Goal: Ask a question: Seek information or help from site administrators or community

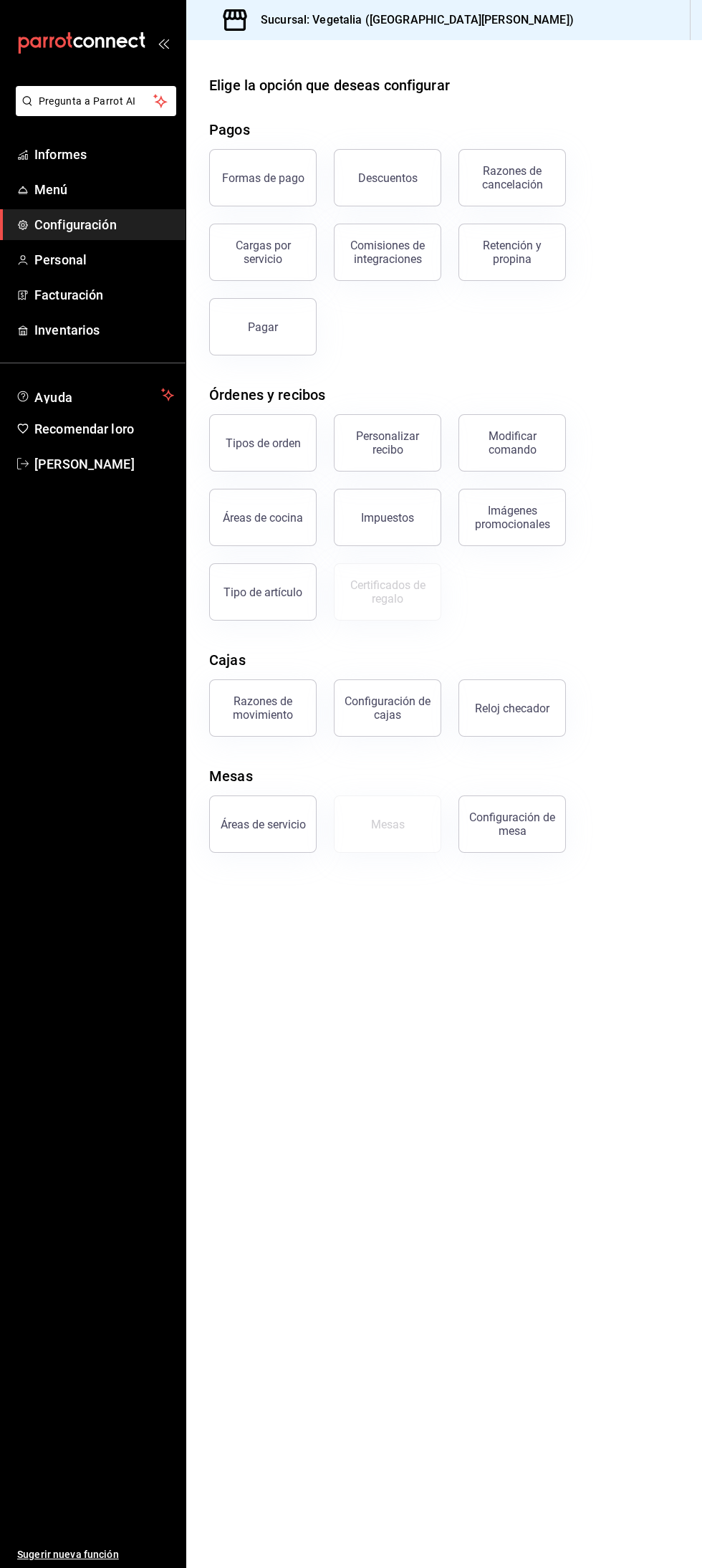
click at [100, 189] on span "Menú" at bounding box center [104, 189] width 139 height 20
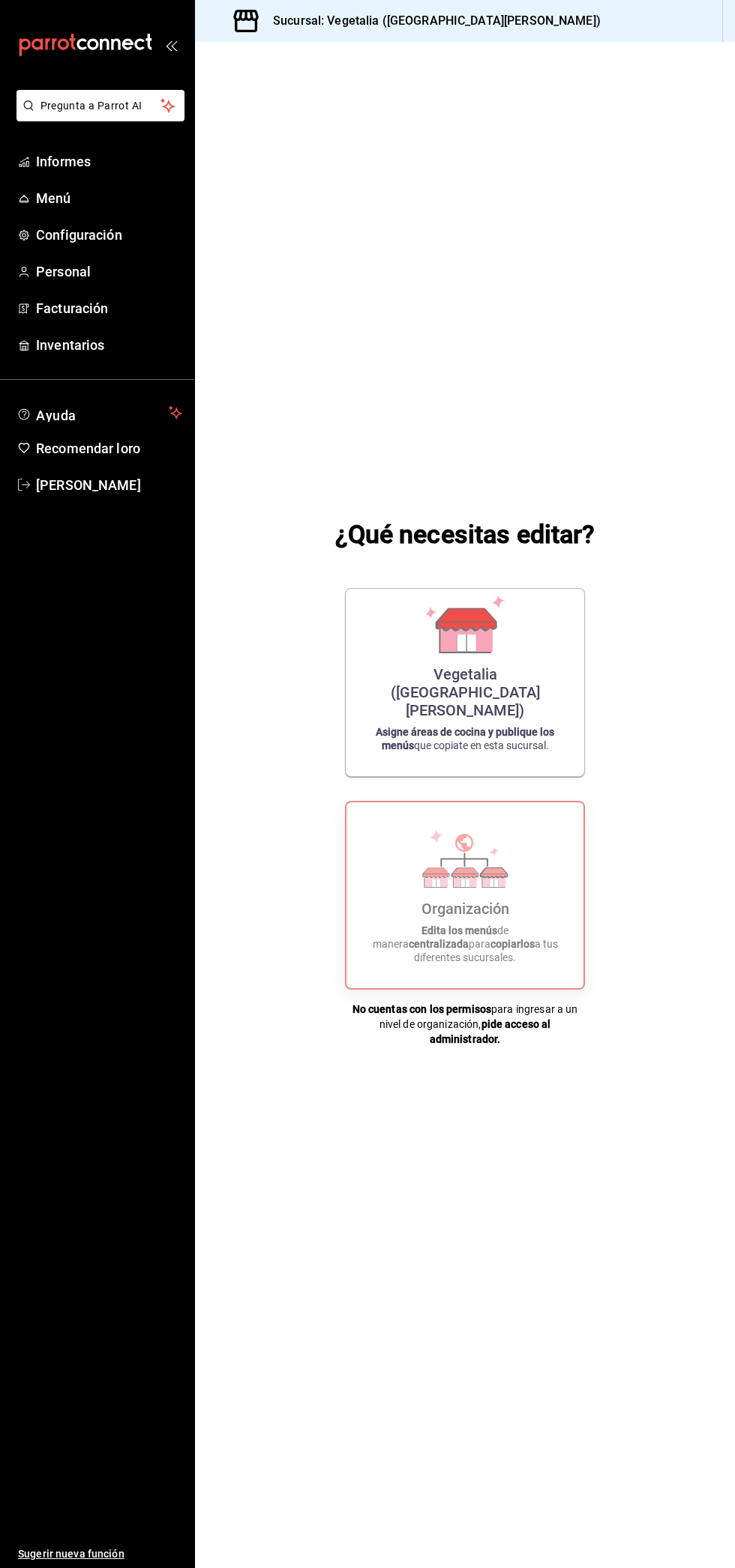
click at [521, 646] on div "Vegetalia (Plaza San Diego) Asigne áreas de cocina y publique los menús que cop…" at bounding box center [464, 683] width 202 height 163
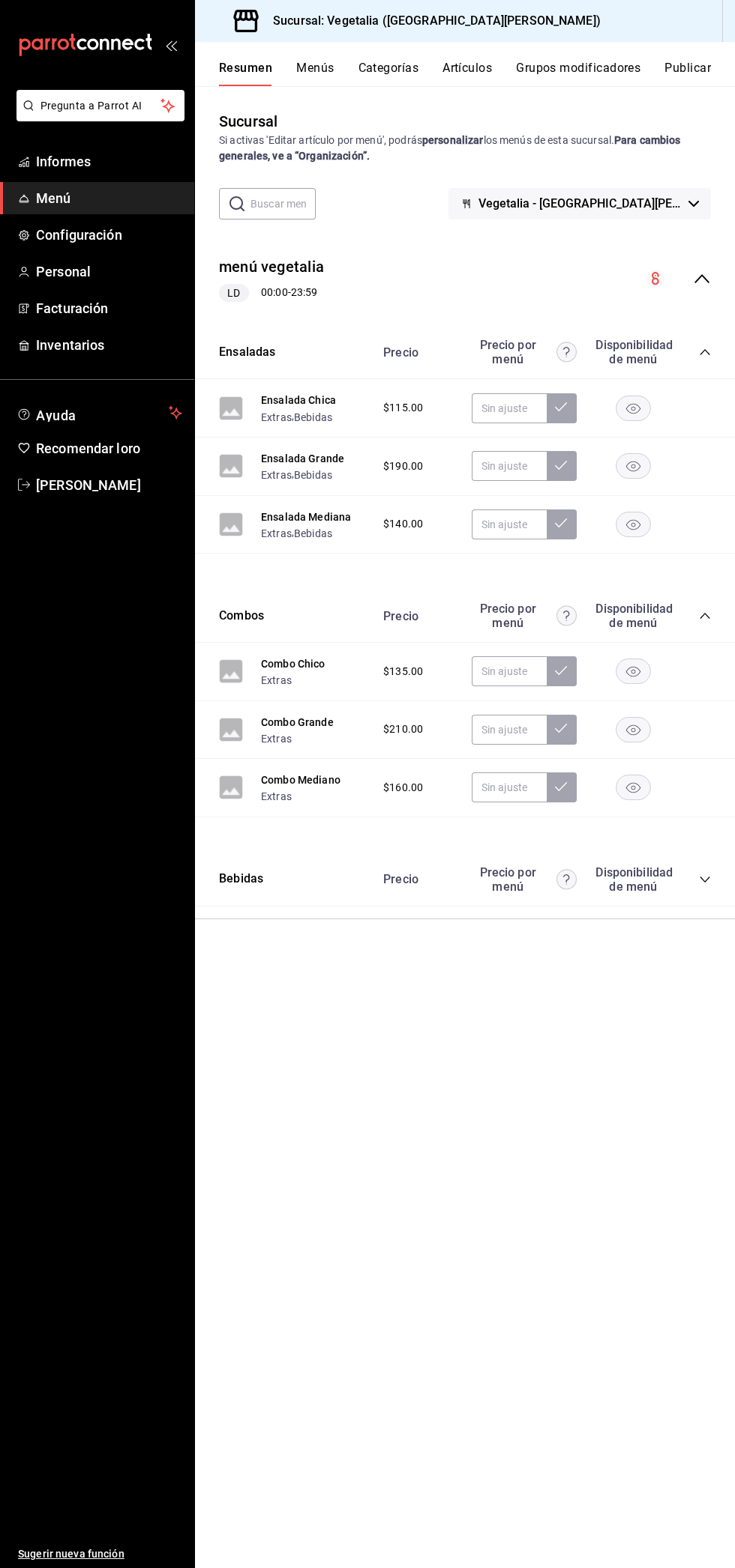
click at [252, 912] on div "menú vegetalia LD 00:00 - 23:59 Ensaladas Precio Precio por menú Disponibilidad…" at bounding box center [464, 575] width 539 height 688
click at [704, 876] on icon "colapsar-categoría-fila" at bounding box center [704, 880] width 12 height 12
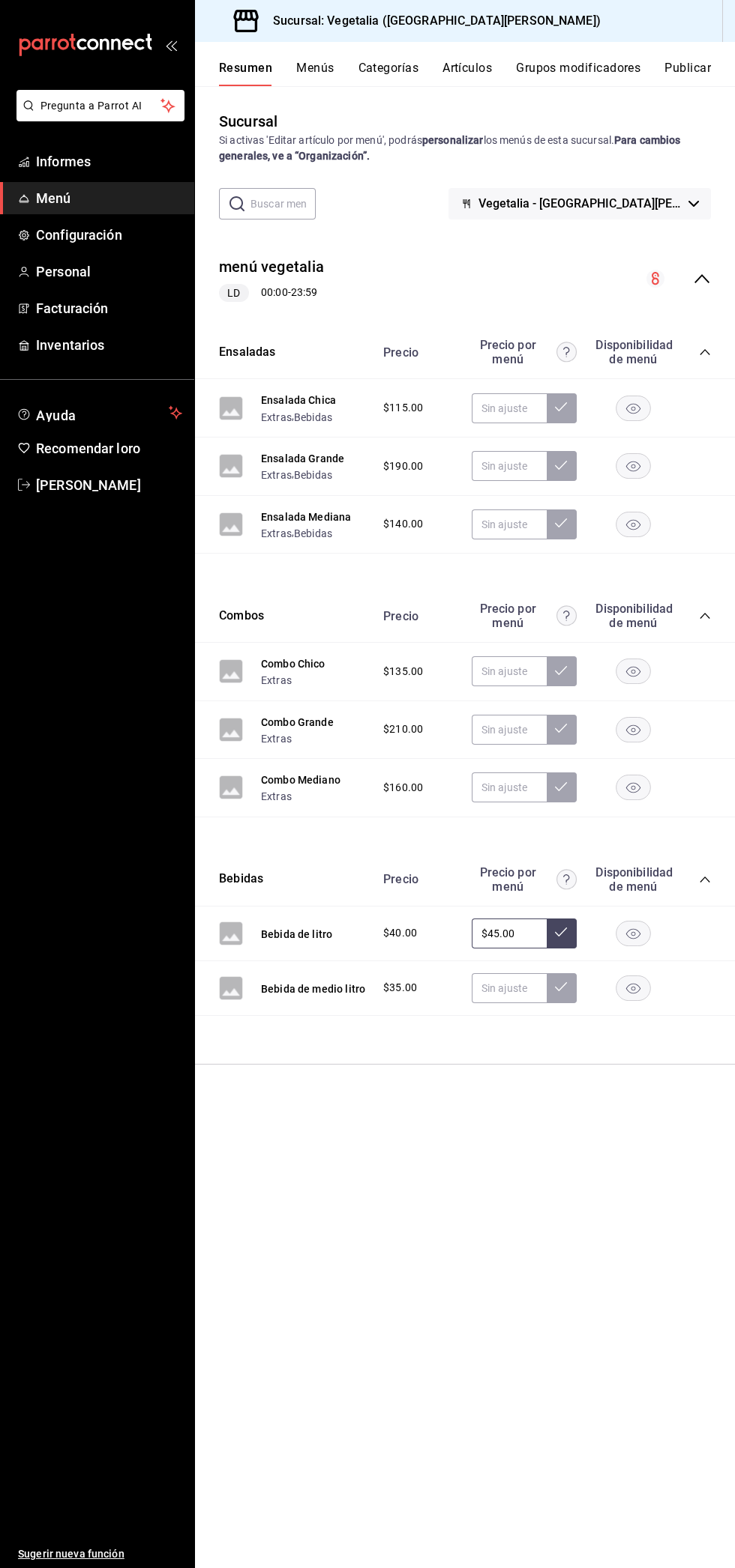
click at [312, 83] on button "Menús" at bounding box center [314, 73] width 37 height 26
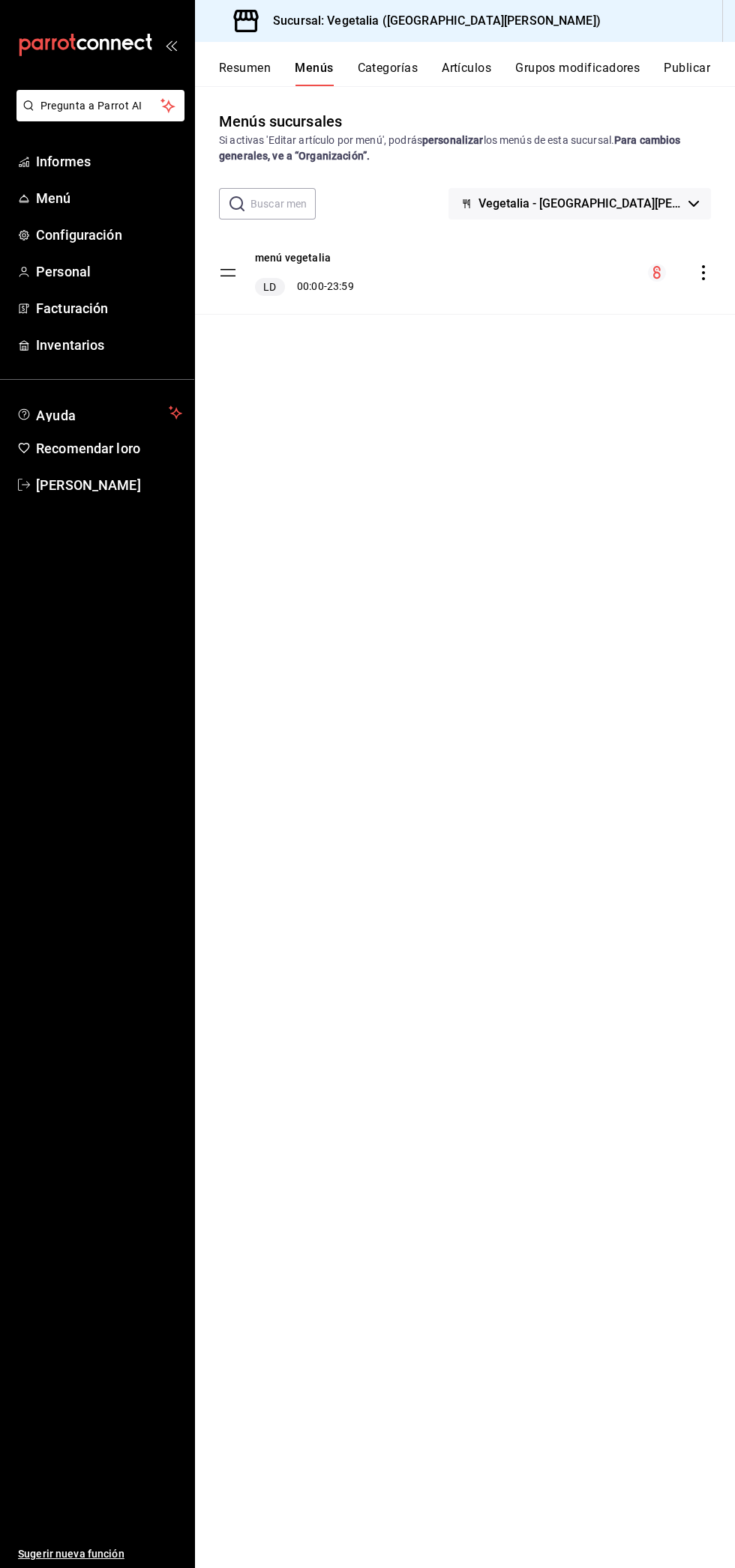
click at [705, 268] on icon "comportamiento" at bounding box center [703, 273] width 15 height 15
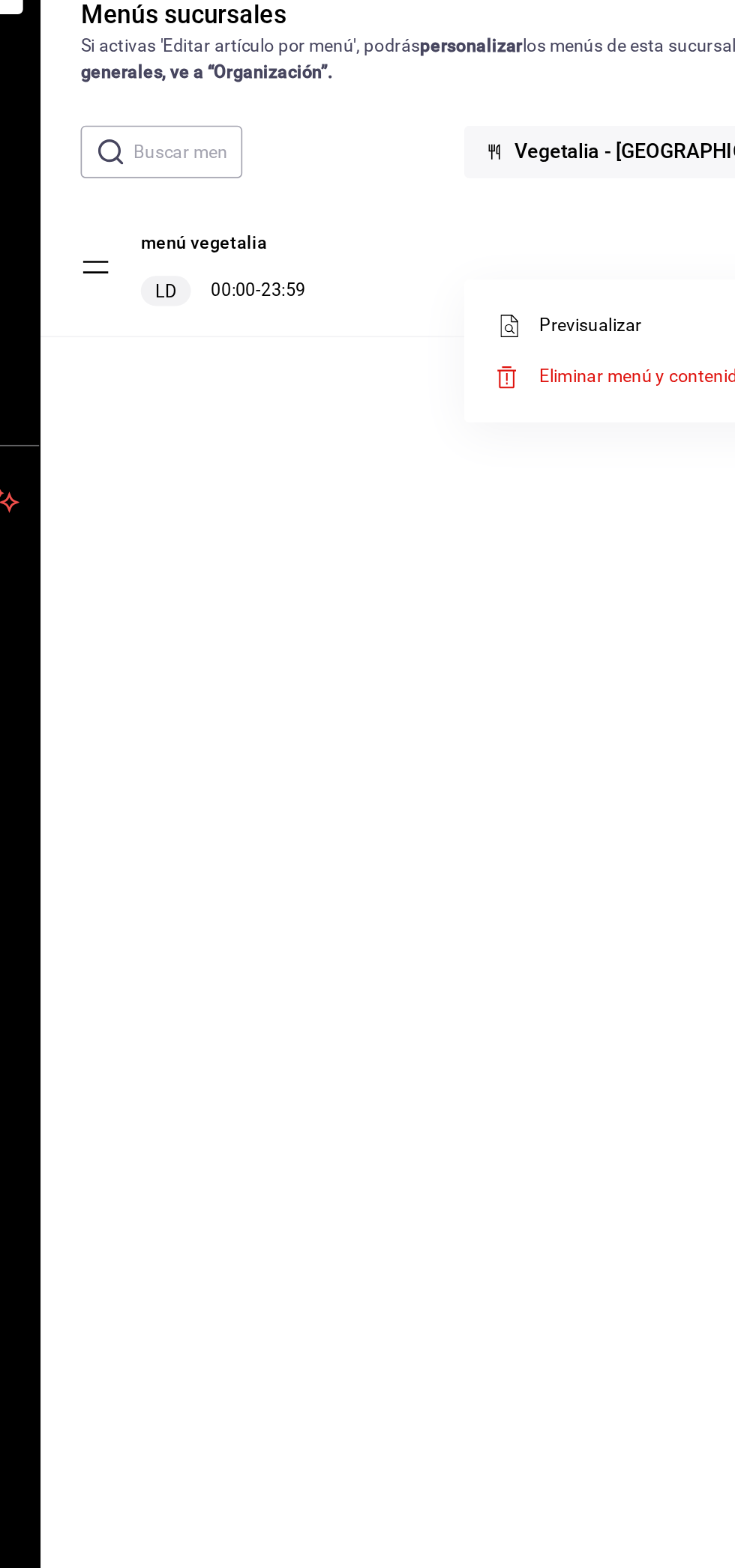
click at [531, 302] on font "Previsualizar" at bounding box center [524, 307] width 62 height 12
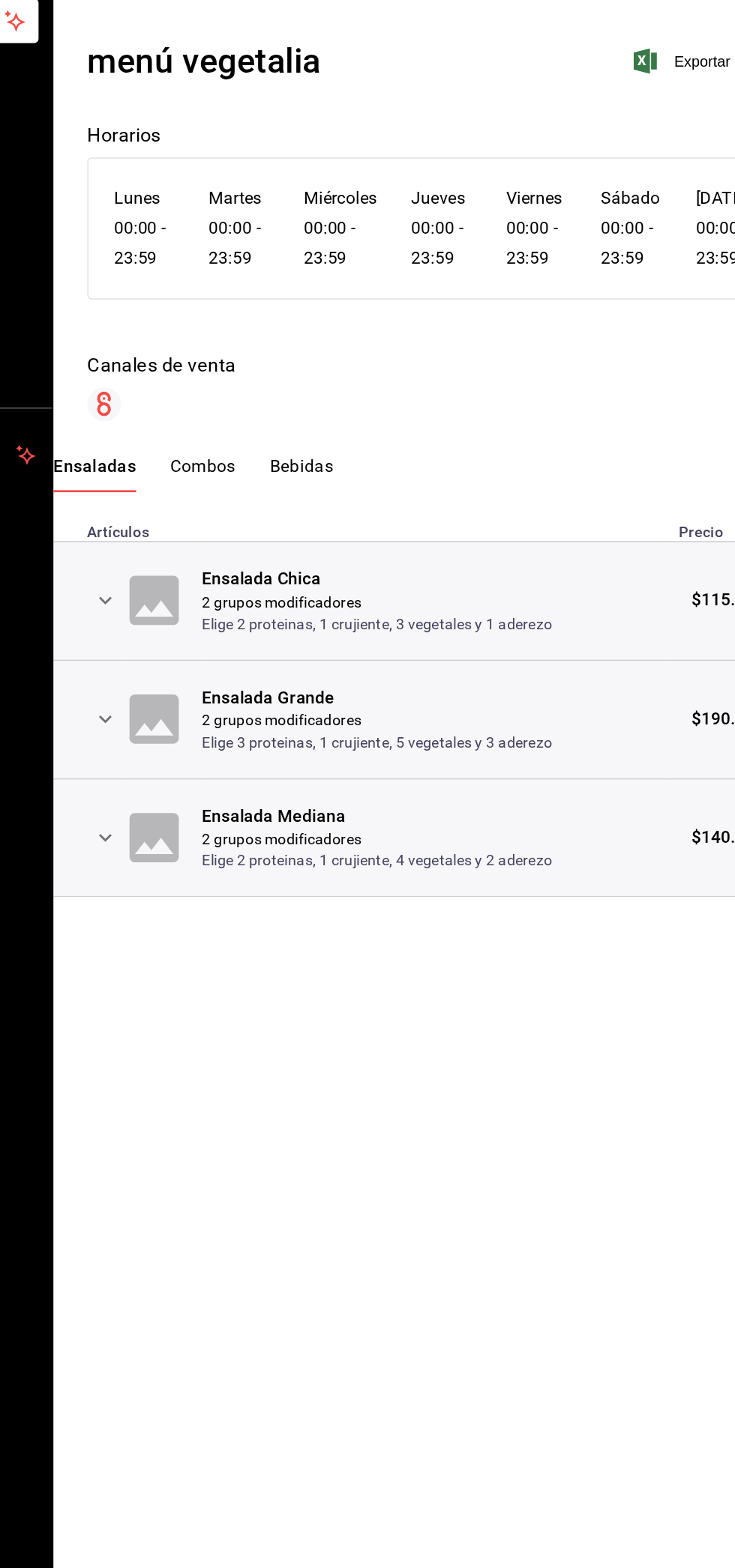
click at [307, 422] on font "Combos" at bounding box center [300, 420] width 46 height 14
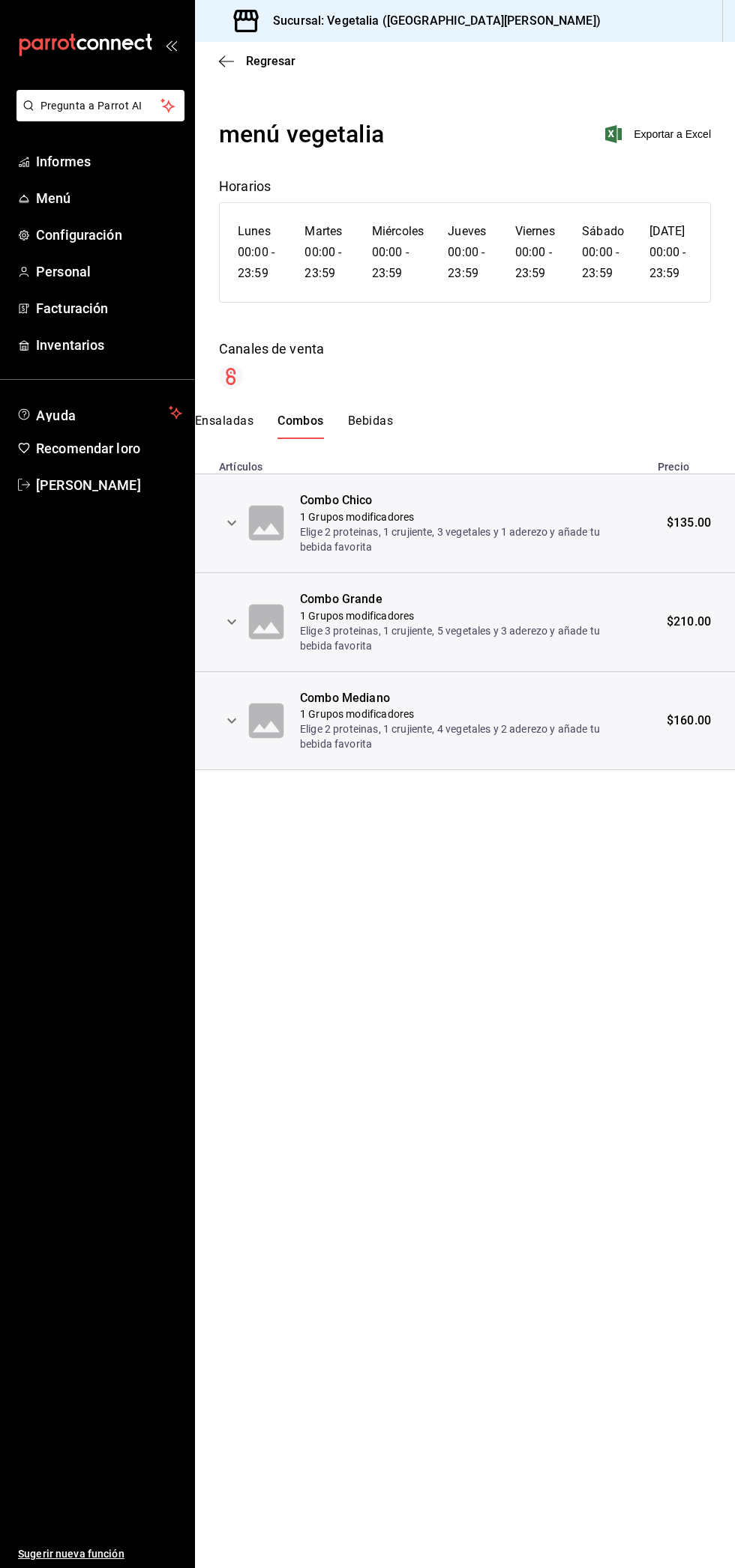
click at [373, 432] on button "Bebidas" at bounding box center [370, 426] width 45 height 26
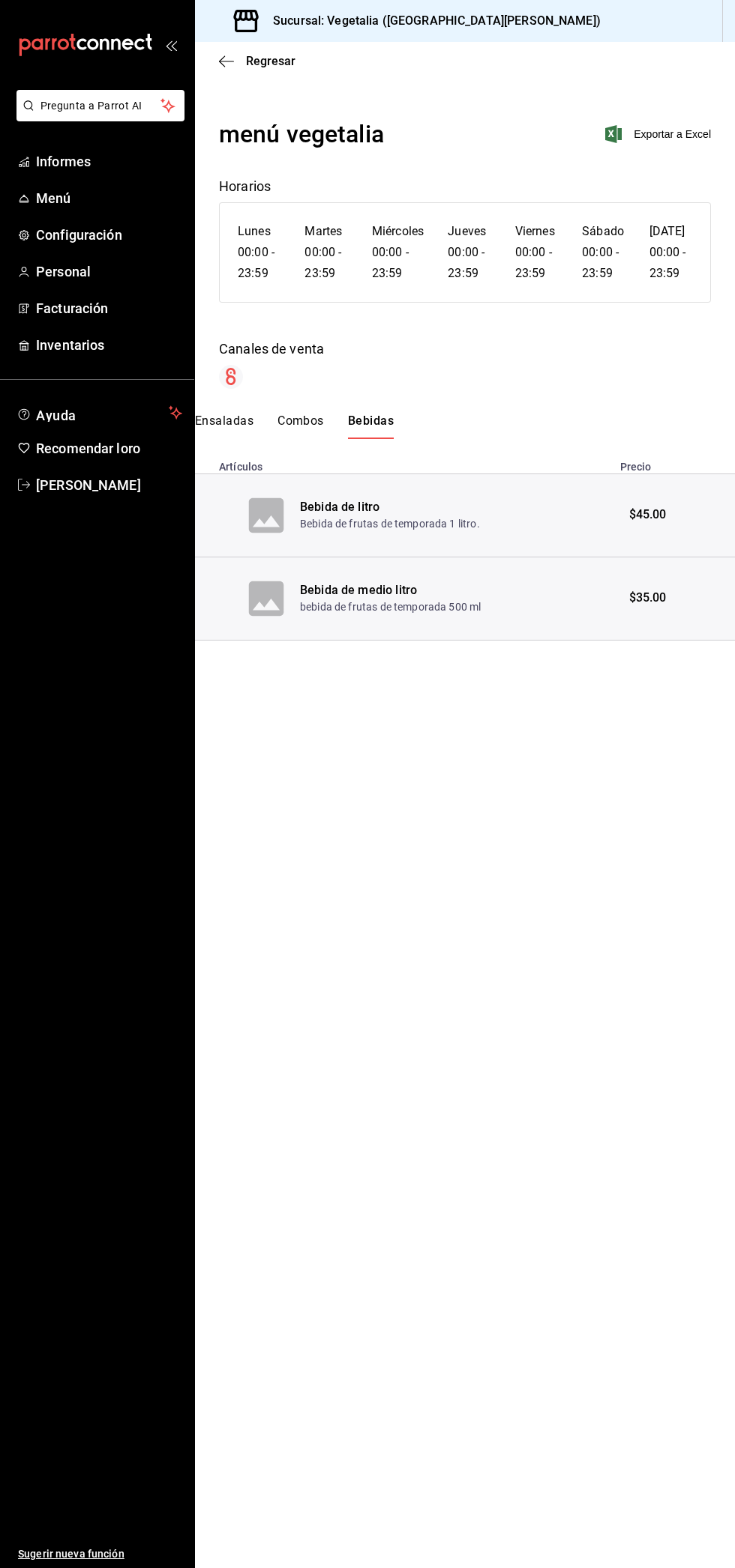
click at [220, 66] on icon "button" at bounding box center [226, 61] width 15 height 13
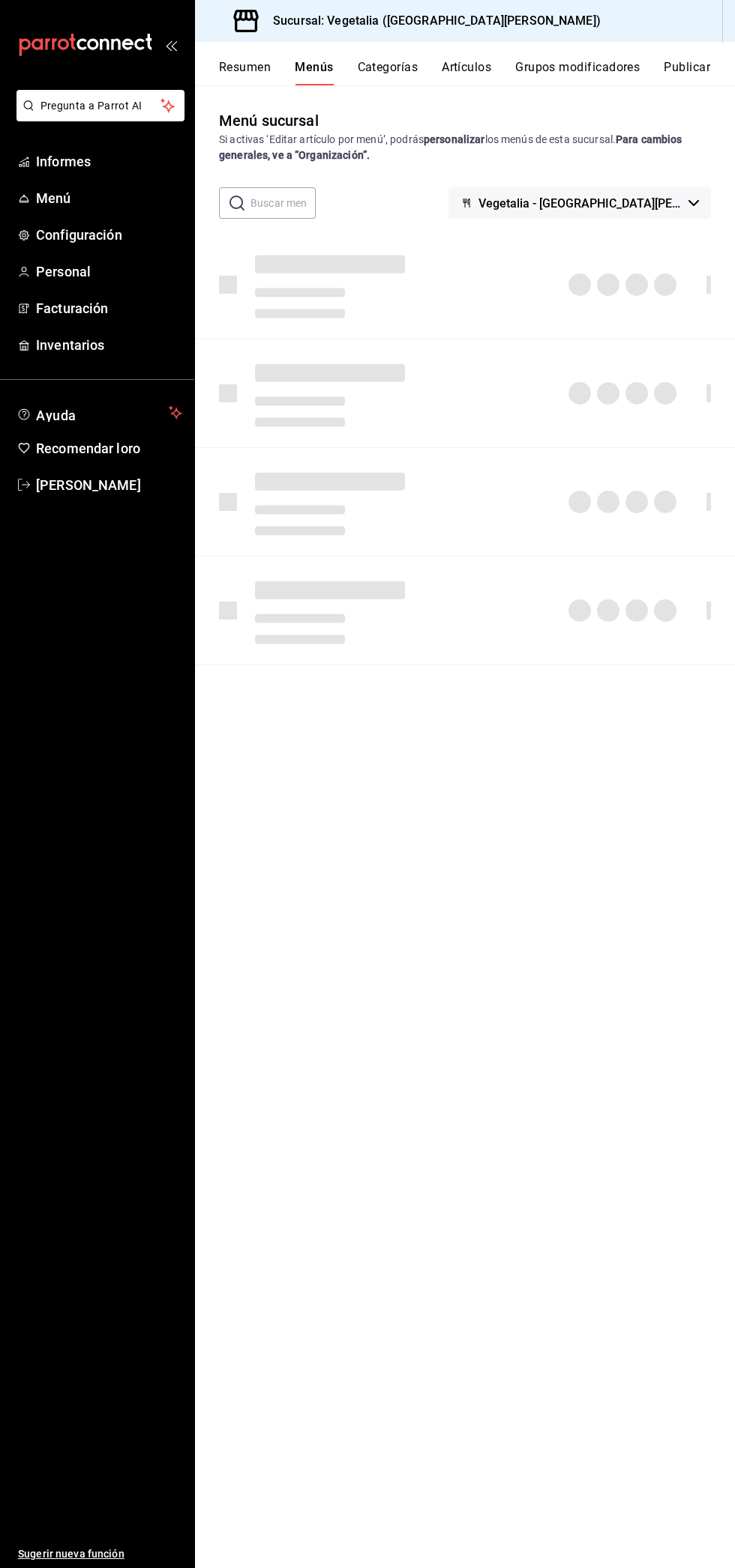
click at [478, 67] on button "Artículos" at bounding box center [466, 73] width 49 height 26
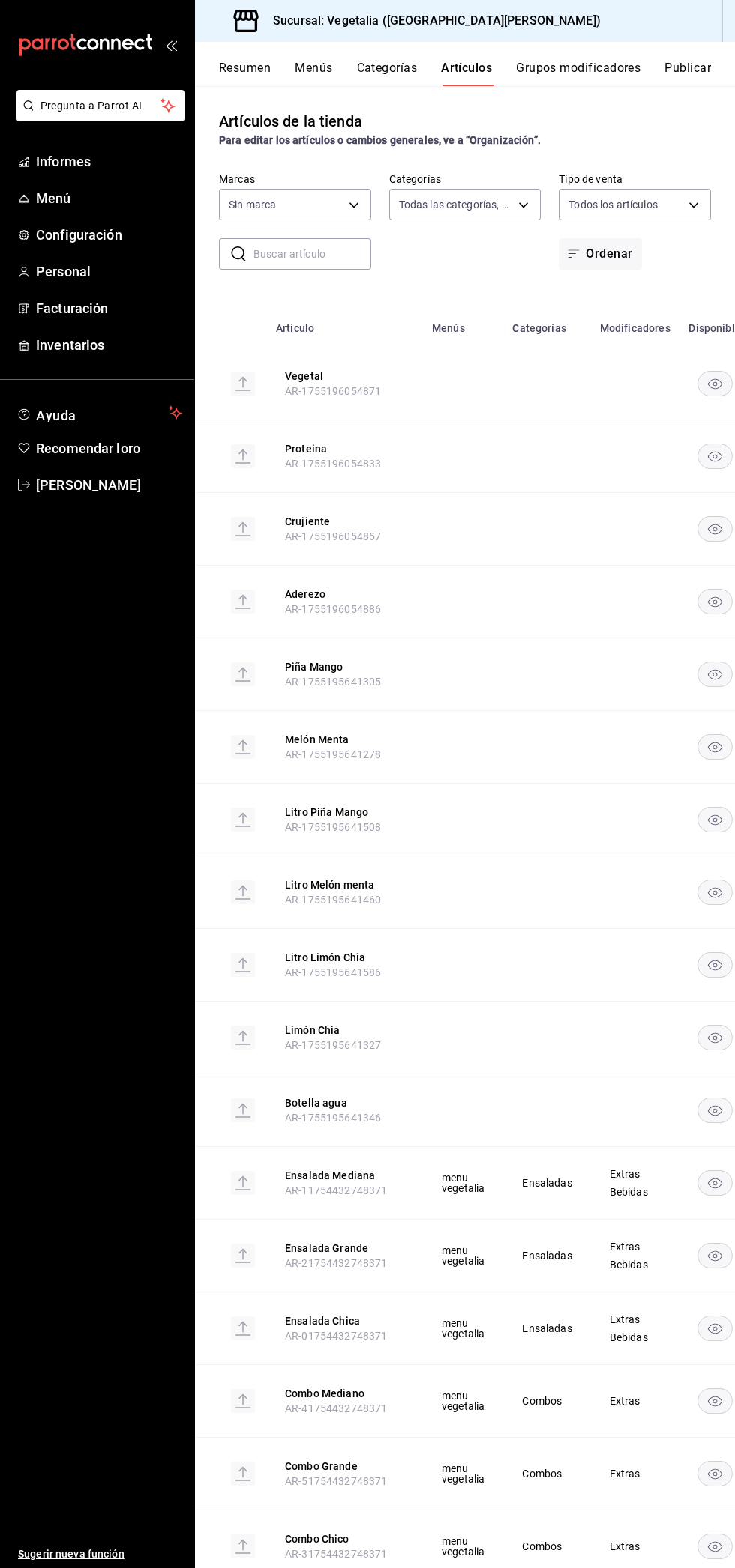
type input "33754903-af68-4026-928d-74ee3c52c857,d00ec3b5-1bdf-45de-a957-4d67b39c8a61,7389d…"
type input "6fc0fab6-dabb-47fd-aa86-78c547d42d02"
click at [408, 72] on font "Categorías" at bounding box center [388, 68] width 61 height 14
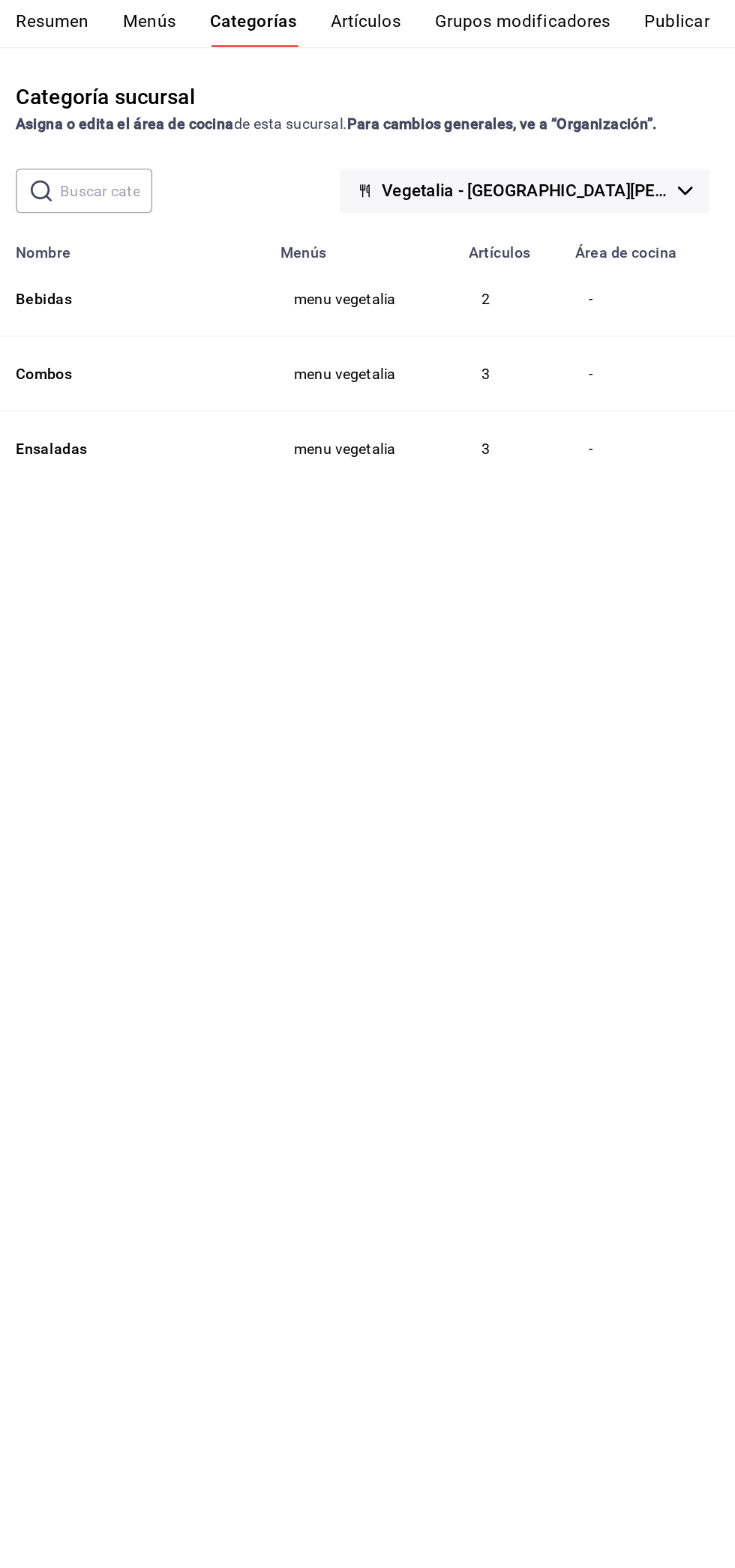
click at [687, 172] on button "Vegetalia - Plaza San Diego" at bounding box center [580, 188] width 262 height 31
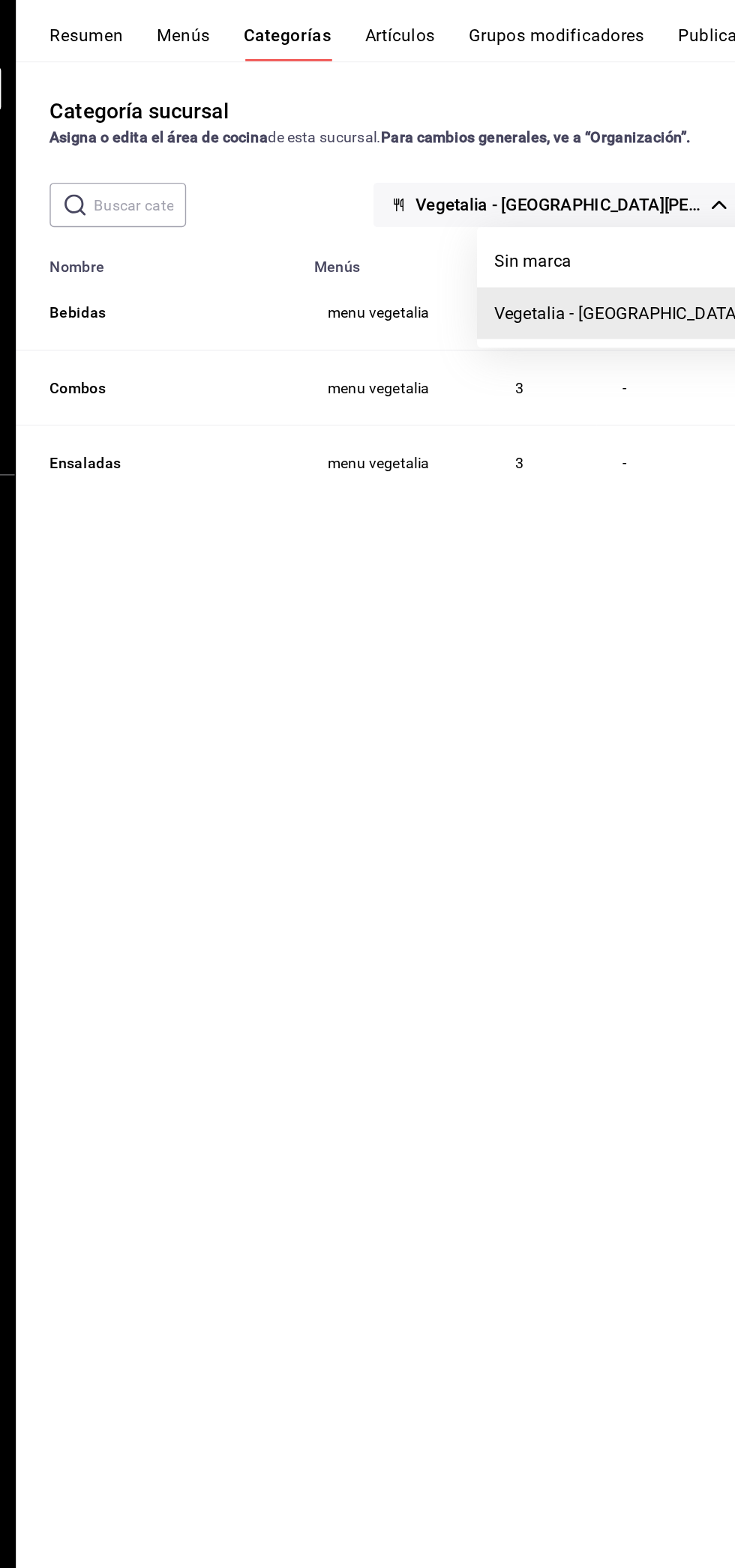
click at [318, 71] on div at bounding box center [367, 784] width 735 height 1568
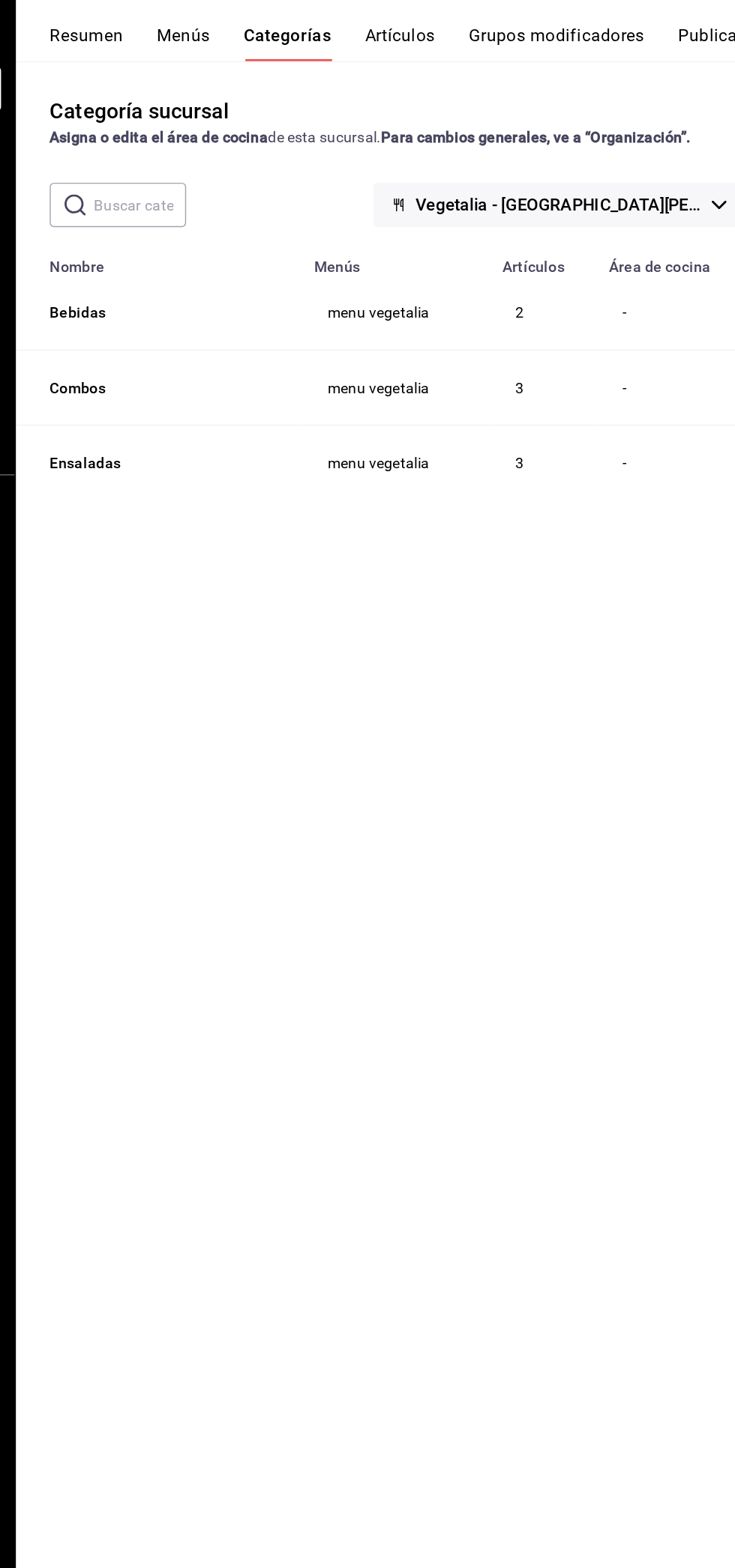
click at [321, 64] on font "Menús" at bounding box center [313, 68] width 37 height 14
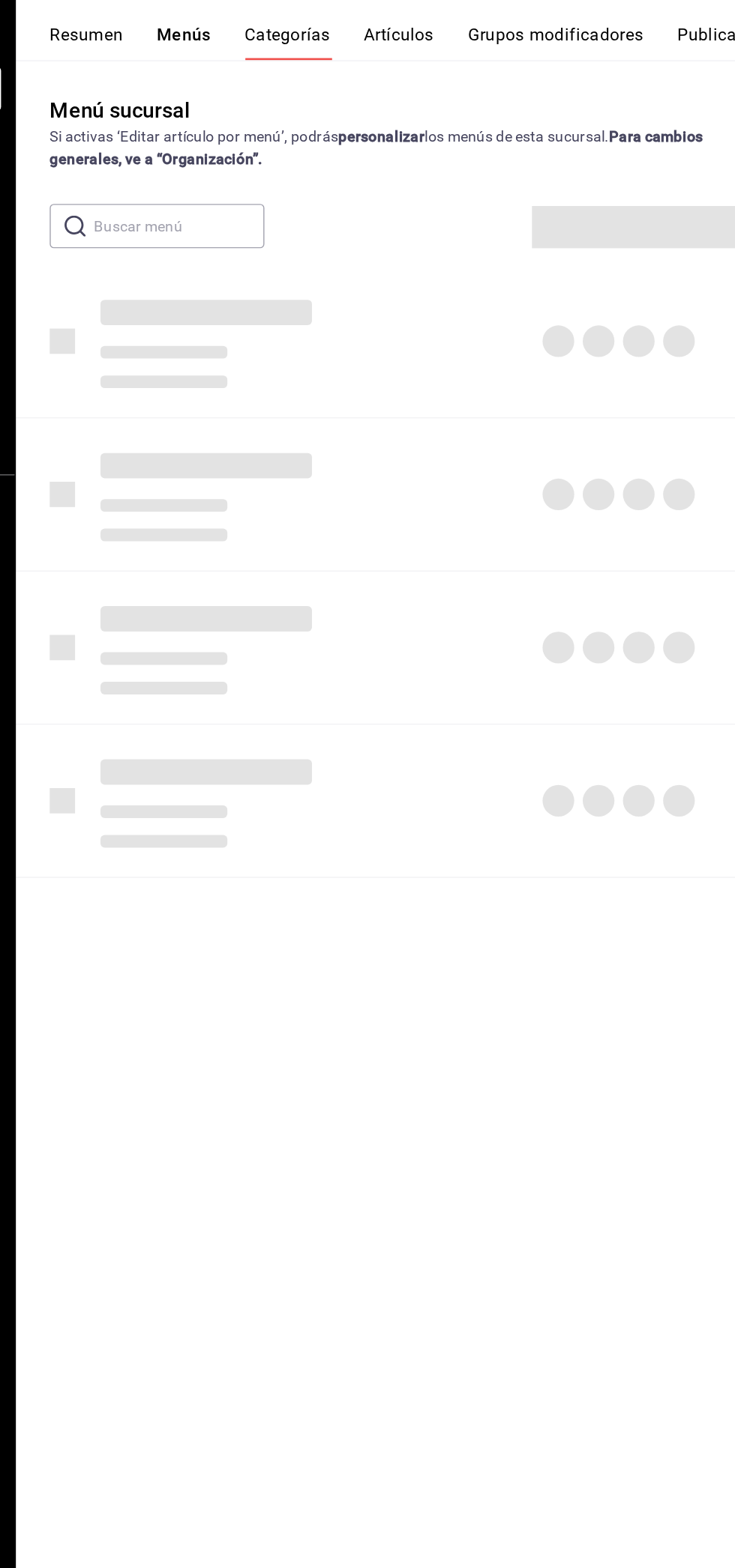
click at [317, 65] on button "Menús" at bounding box center [313, 73] width 38 height 26
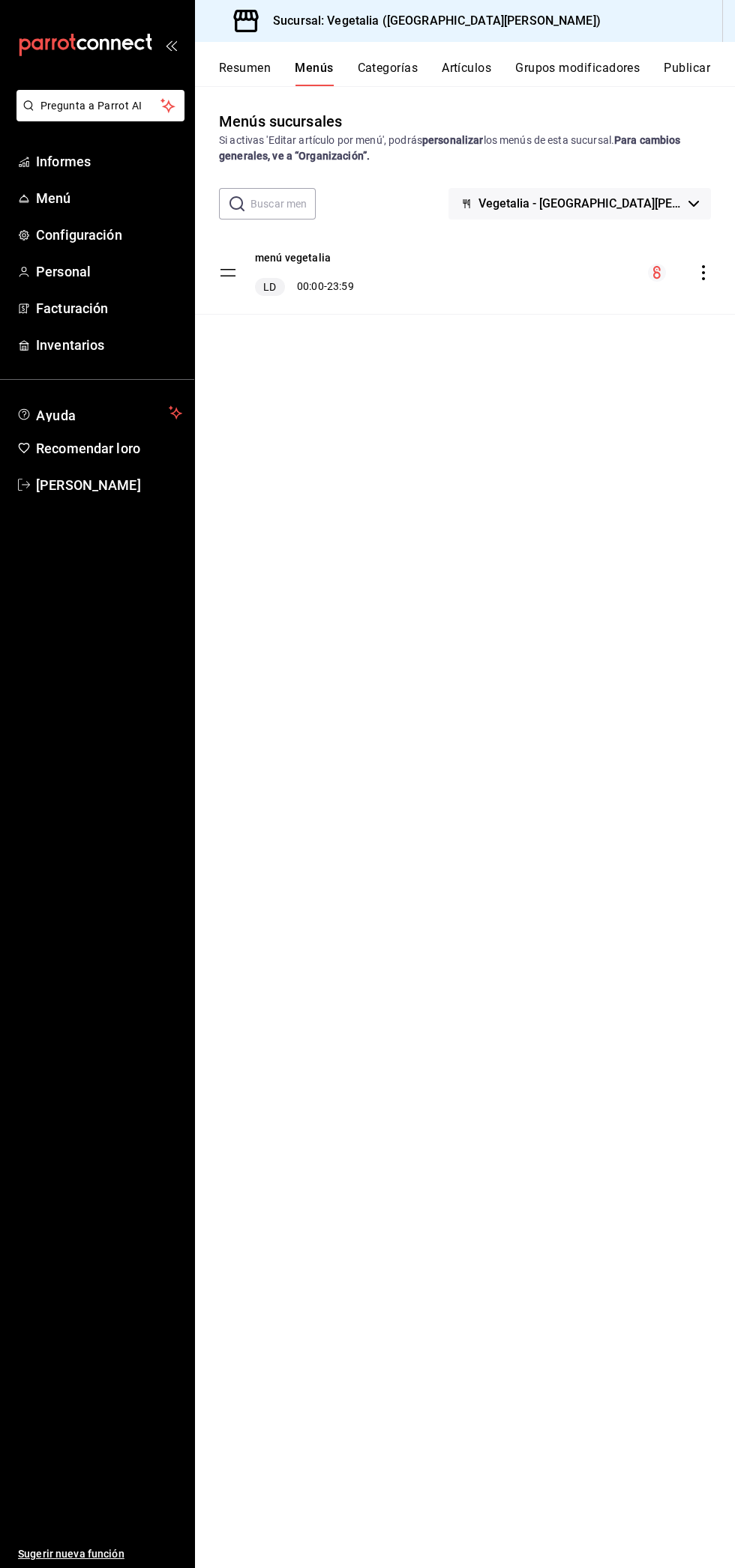
click at [677, 199] on font "Vegetalia - Plaza San Diego" at bounding box center [612, 203] width 267 height 14
click at [266, 1156] on div at bounding box center [367, 784] width 735 height 1568
click at [695, 275] on icon "comportamiento" at bounding box center [703, 273] width 15 height 15
click at [593, 293] on li "Previsualizar" at bounding box center [572, 307] width 234 height 31
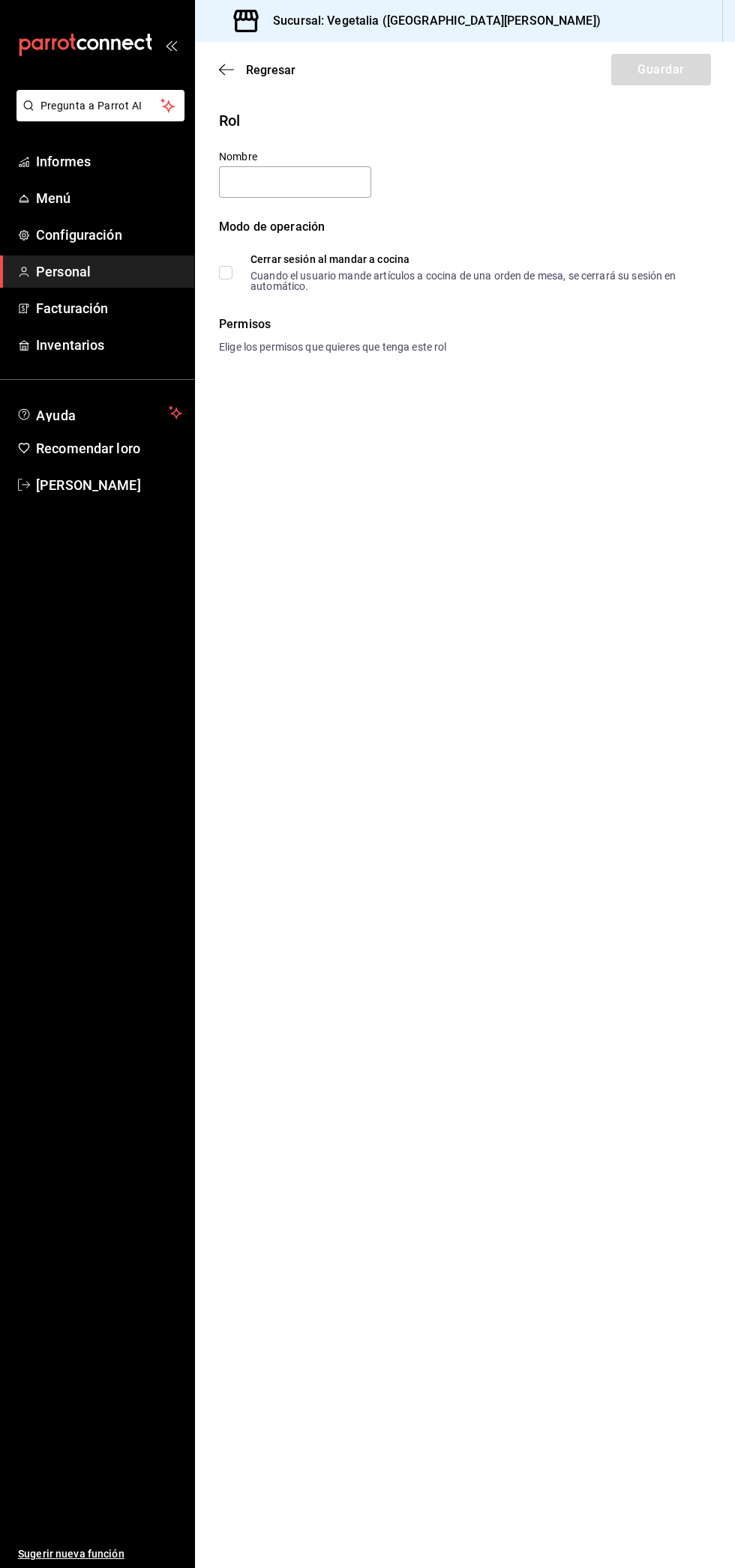
click at [107, 105] on font "Pregunta a Parrot AI" at bounding box center [92, 106] width 102 height 12
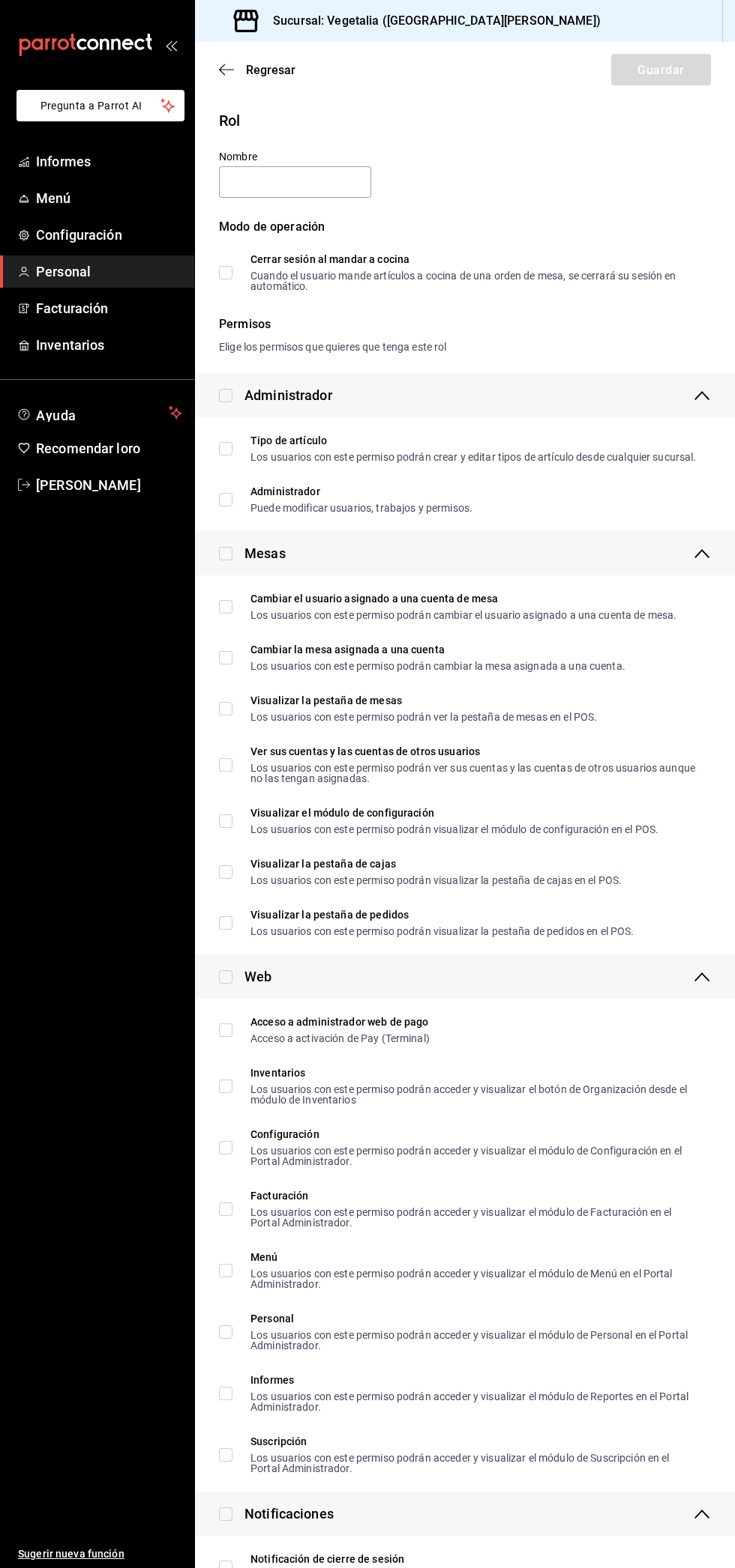
click at [222, 70] on icon "button" at bounding box center [226, 69] width 15 height 13
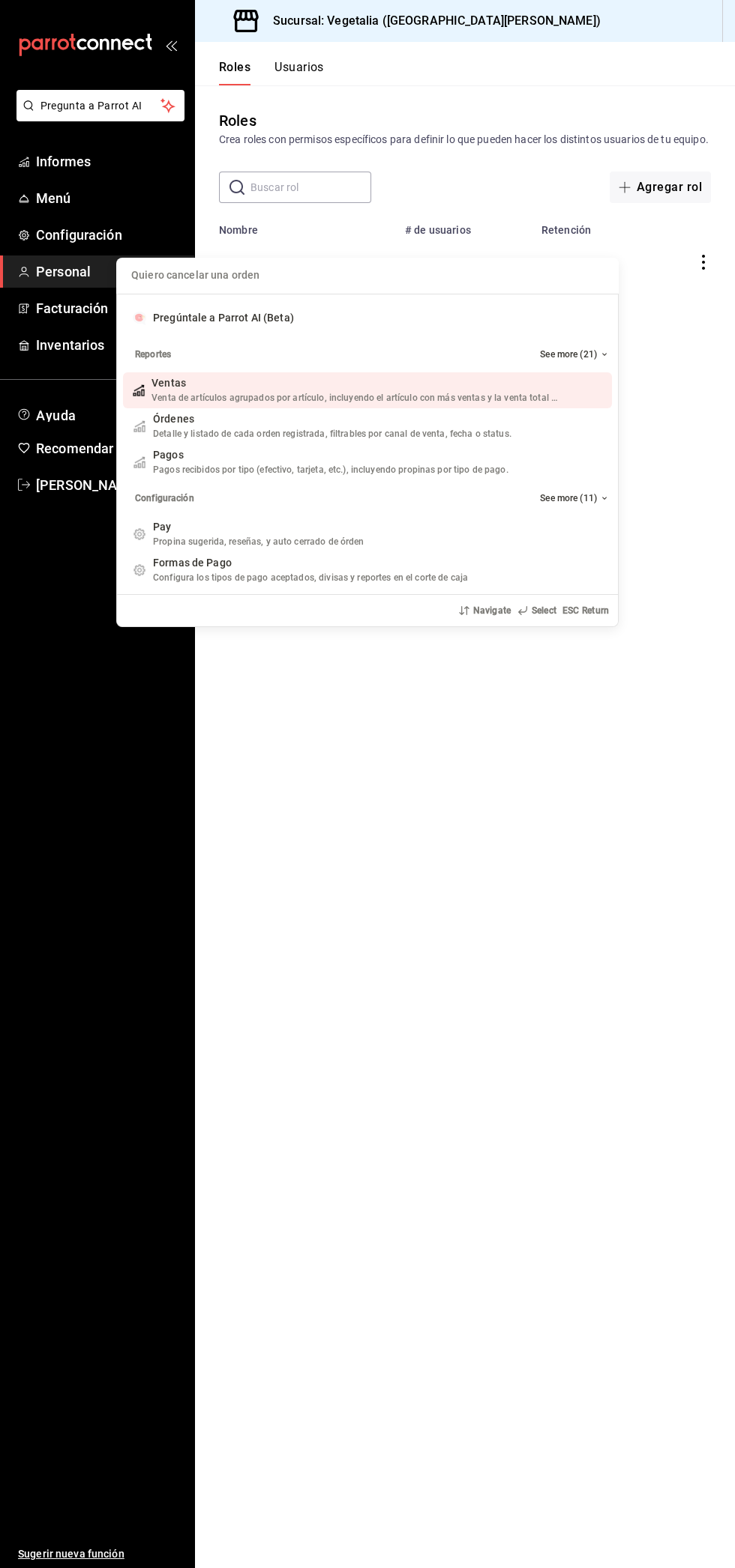
click at [253, 57] on div "Quiero cancelar una orden Pregúntale a Parrot AI (Beta) Reportes See more (21) …" at bounding box center [367, 784] width 735 height 1568
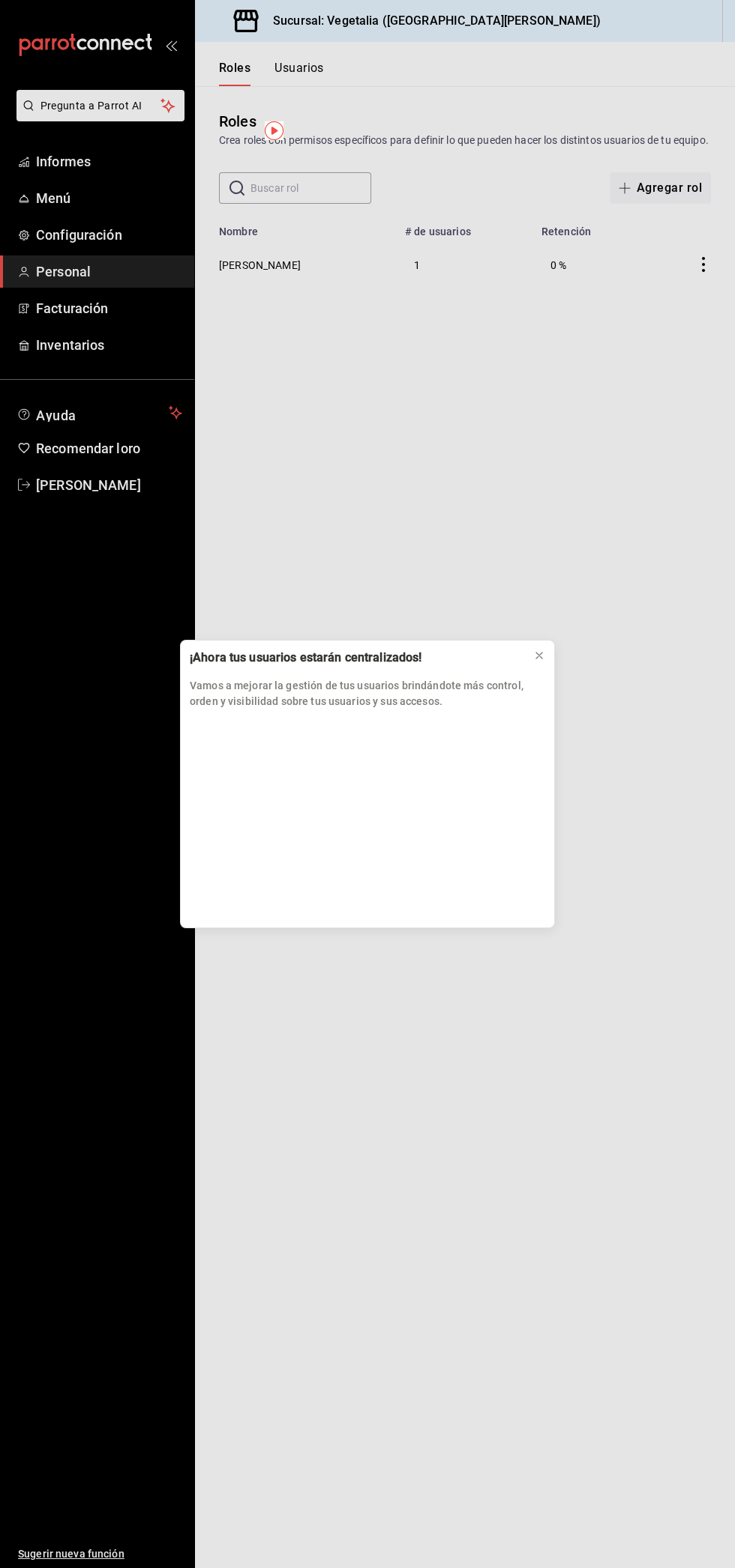
click at [342, 18] on div "¡Ahora tus usuarios estarán centralizados! Vamos a mejorar la gestión de tus us…" at bounding box center [367, 784] width 735 height 1568
click at [539, 662] on icon at bounding box center [539, 655] width 12 height 12
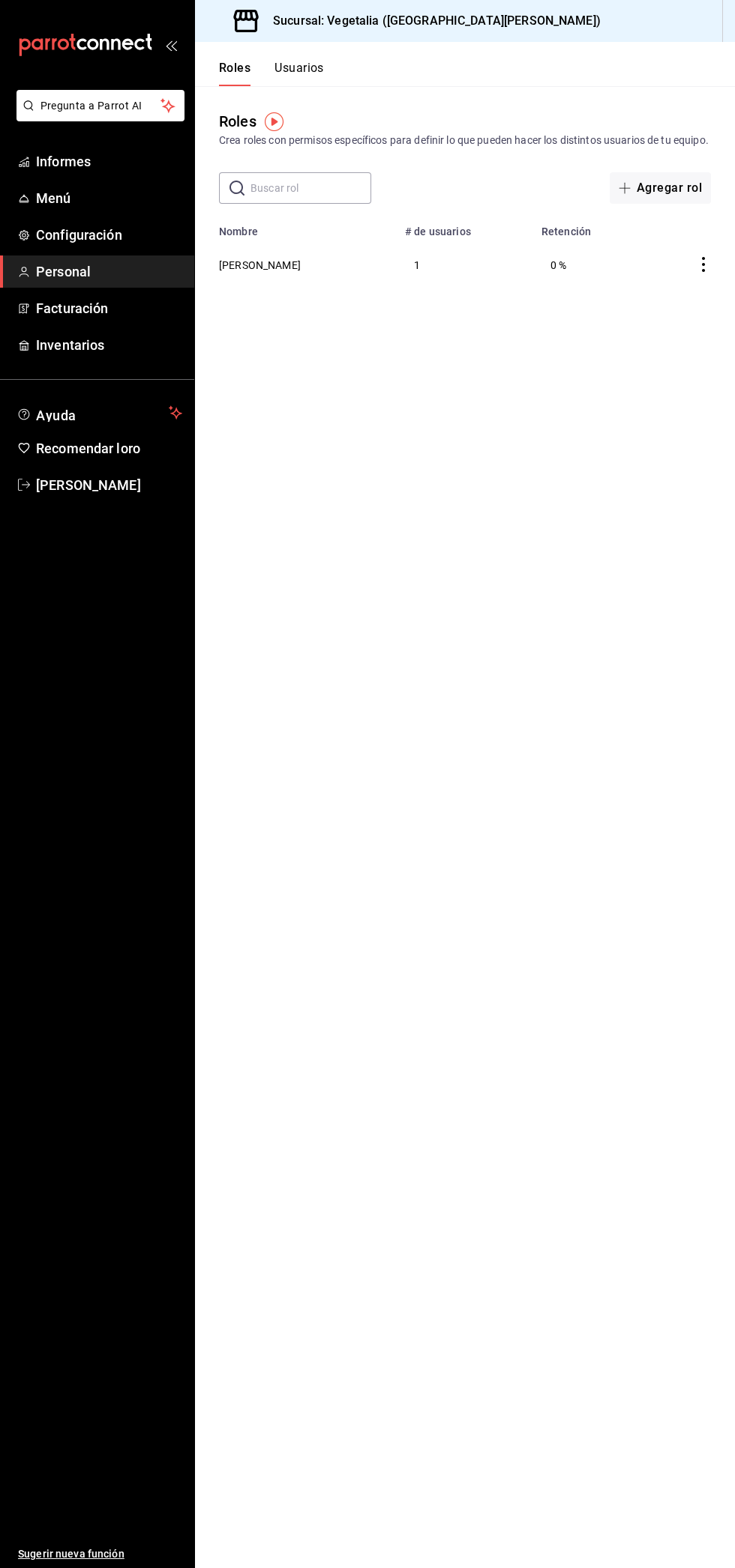
click at [119, 110] on font "Pregunta a Parrot AI" at bounding box center [92, 106] width 102 height 12
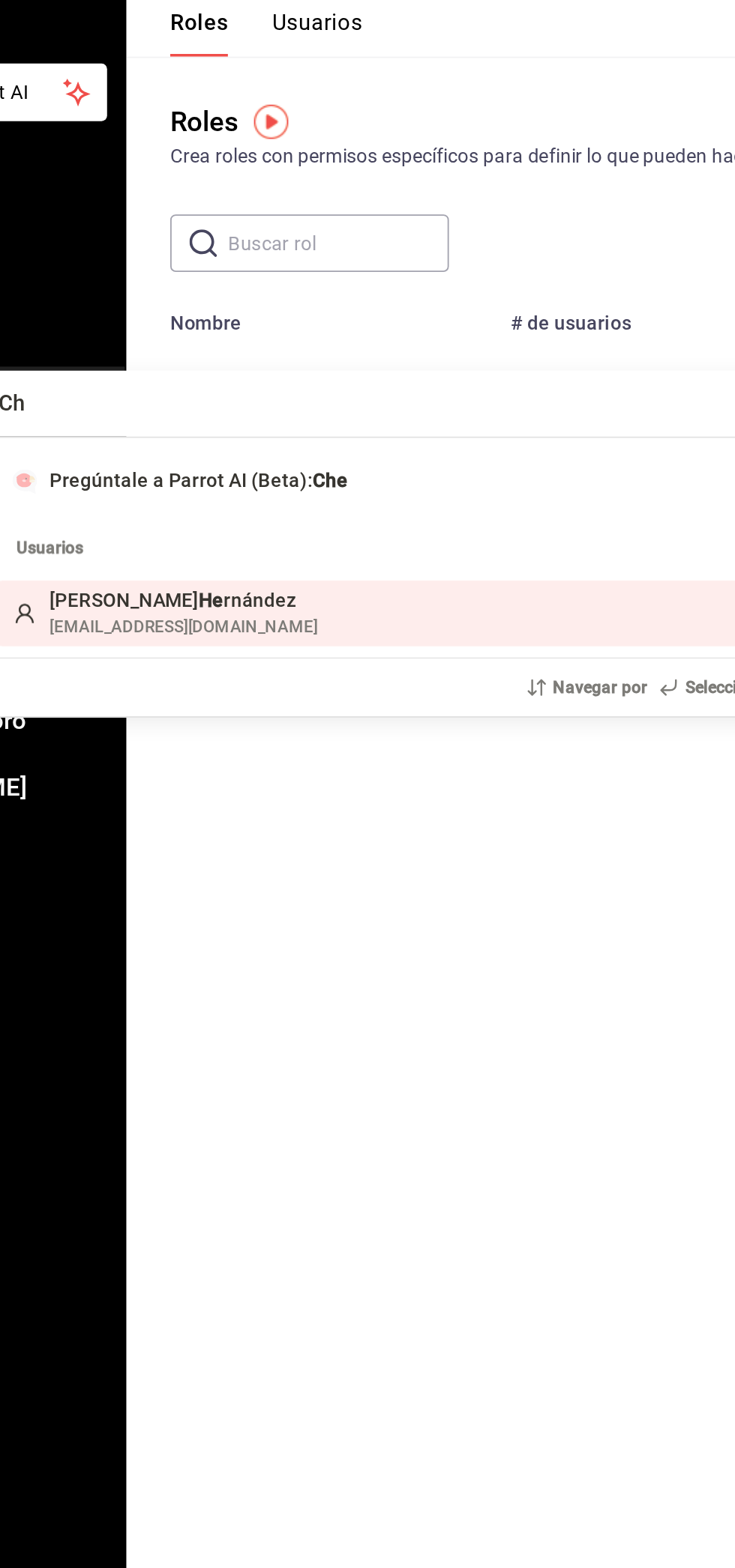
type input "C"
type input "H"
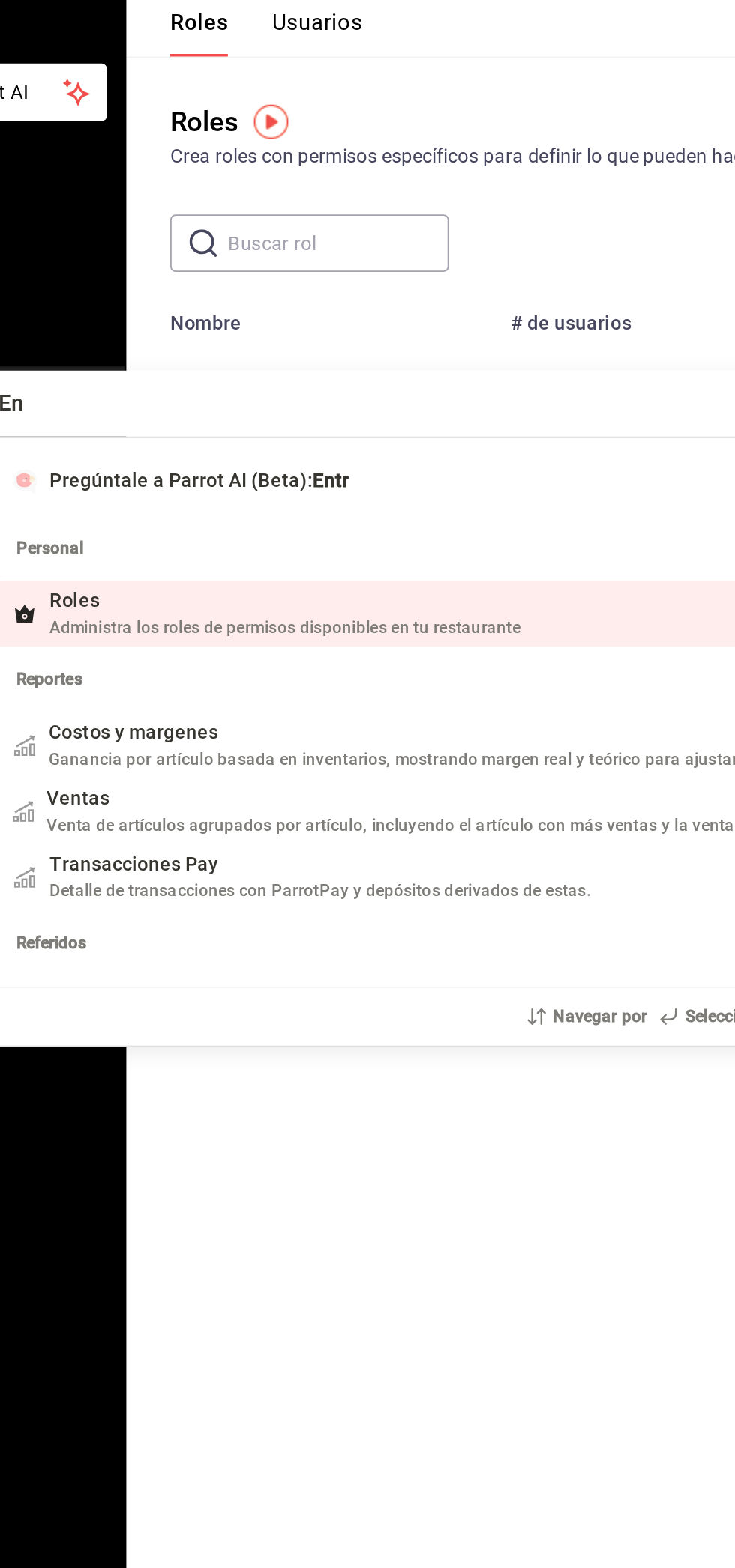
type input "E"
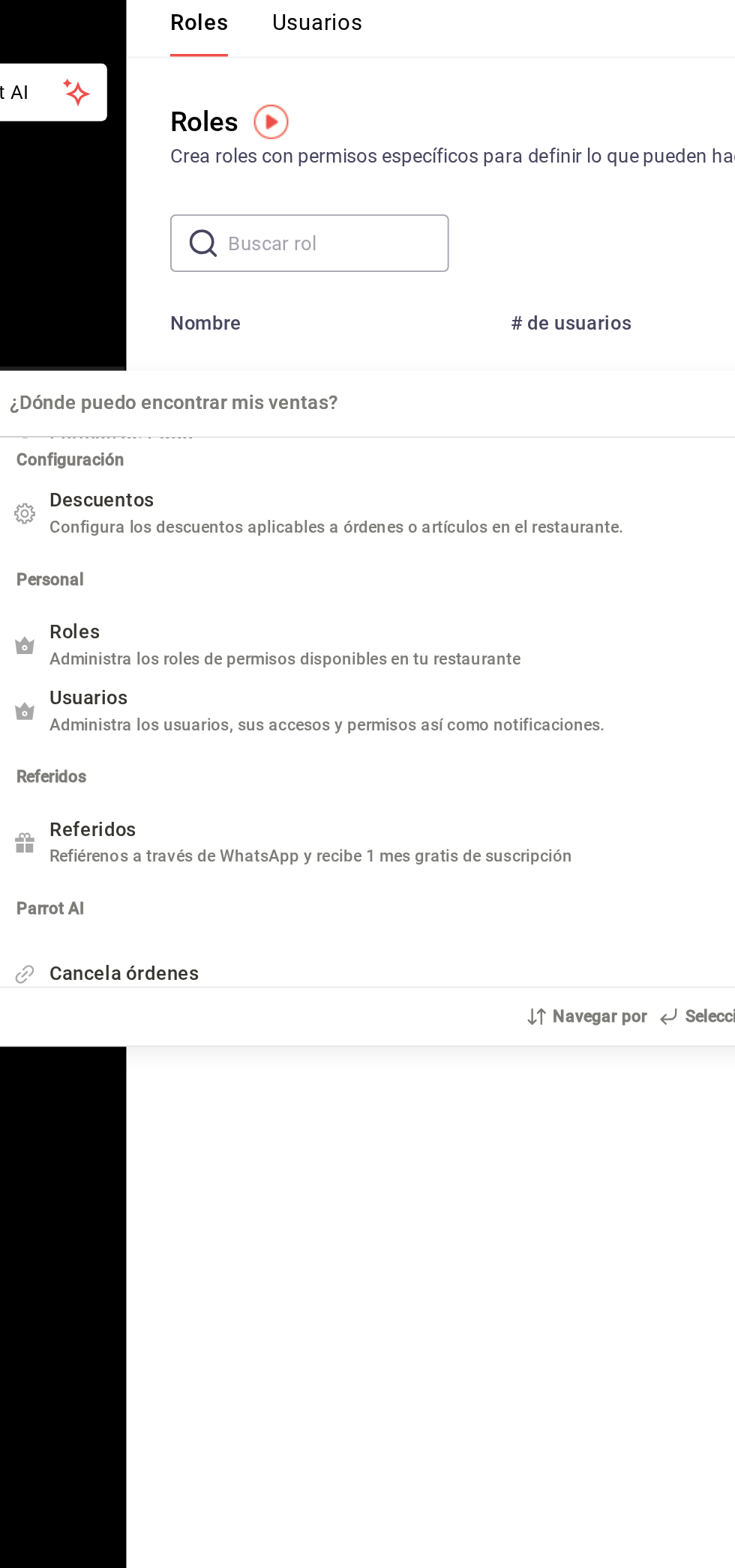
scroll to position [288, 0]
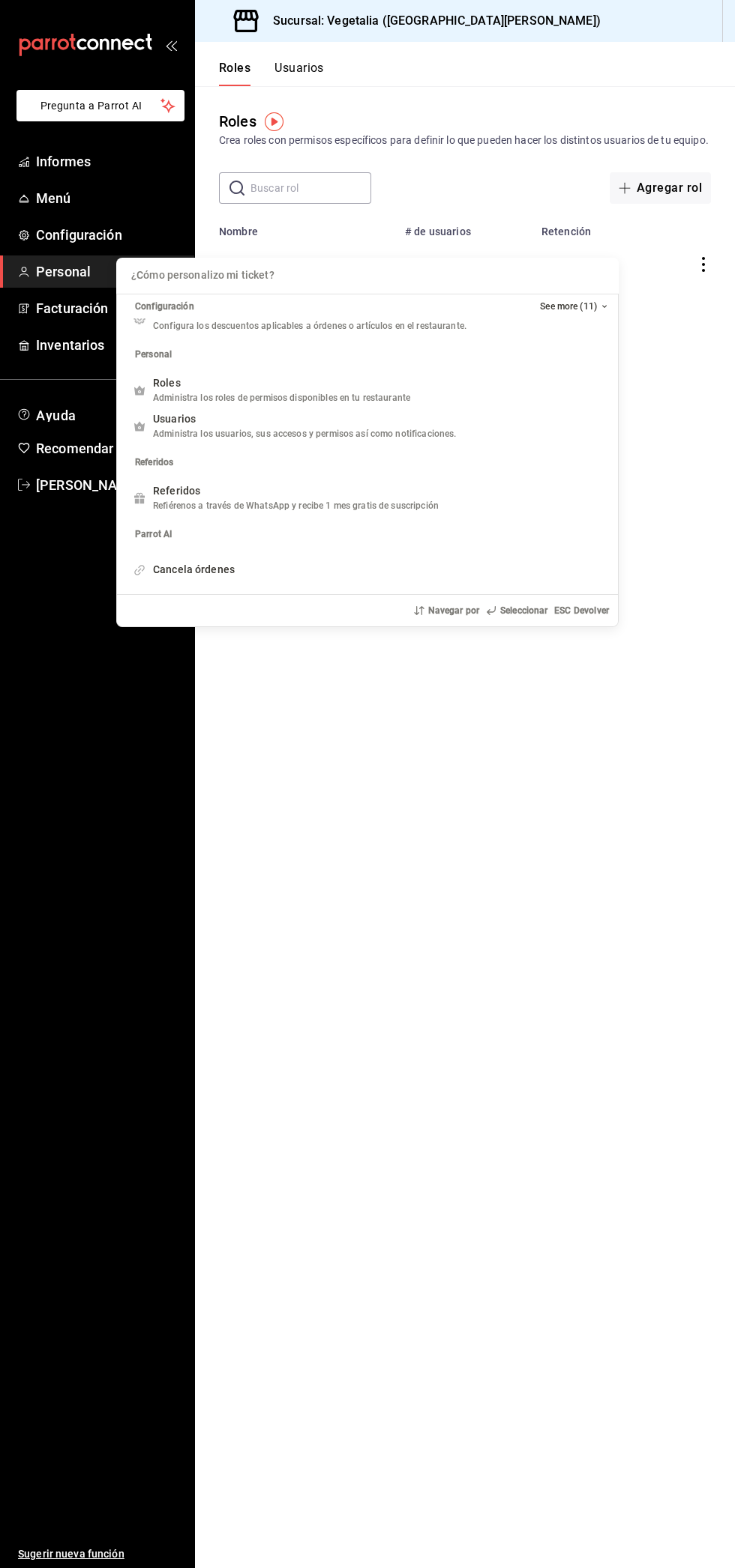
click at [552, 885] on div "¿Cómo personalizo mi ticket? Configuración See more (11) Ventas Venta de artícu…" at bounding box center [367, 784] width 735 height 1568
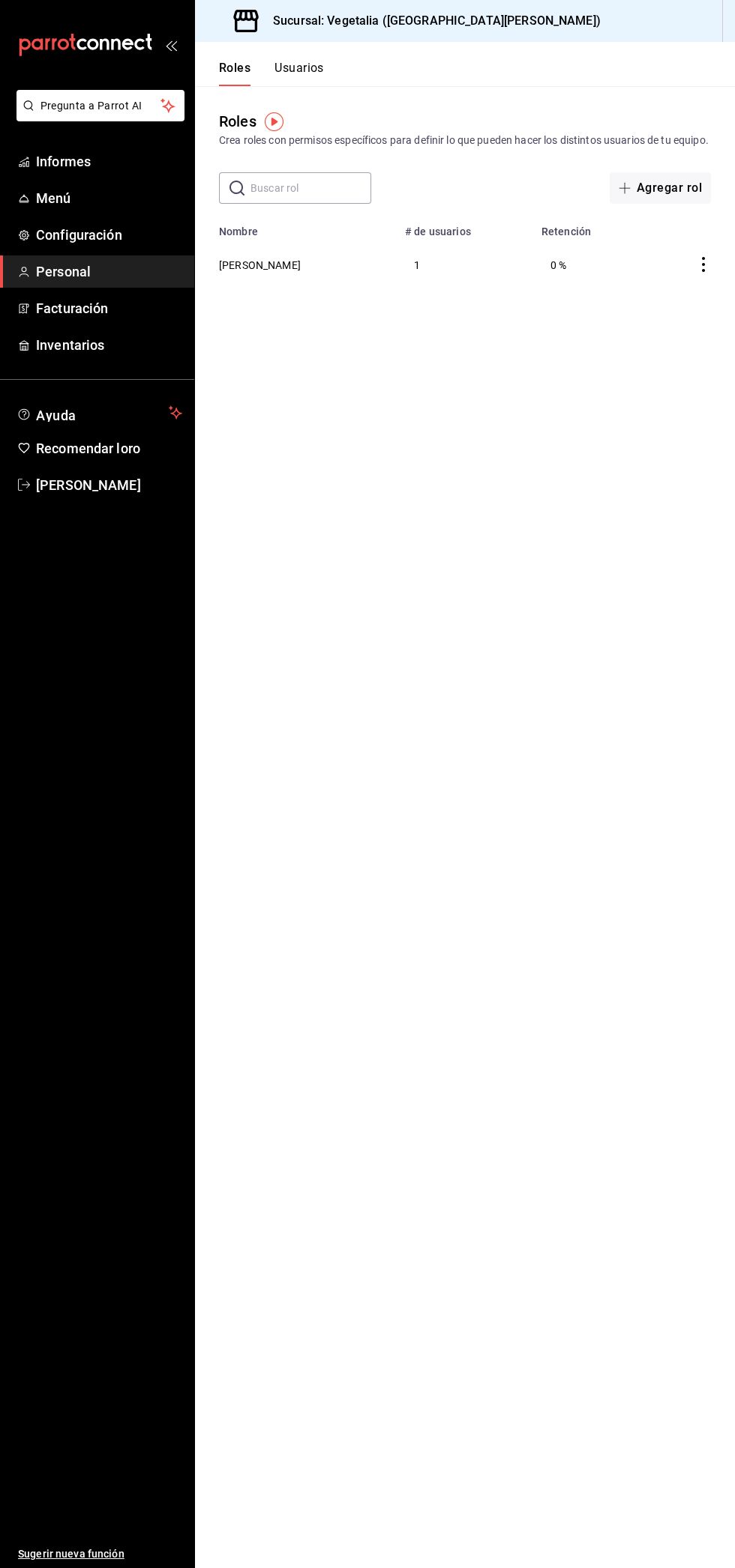
click at [123, 108] on font "Pregunta a Parrot AI" at bounding box center [92, 106] width 102 height 12
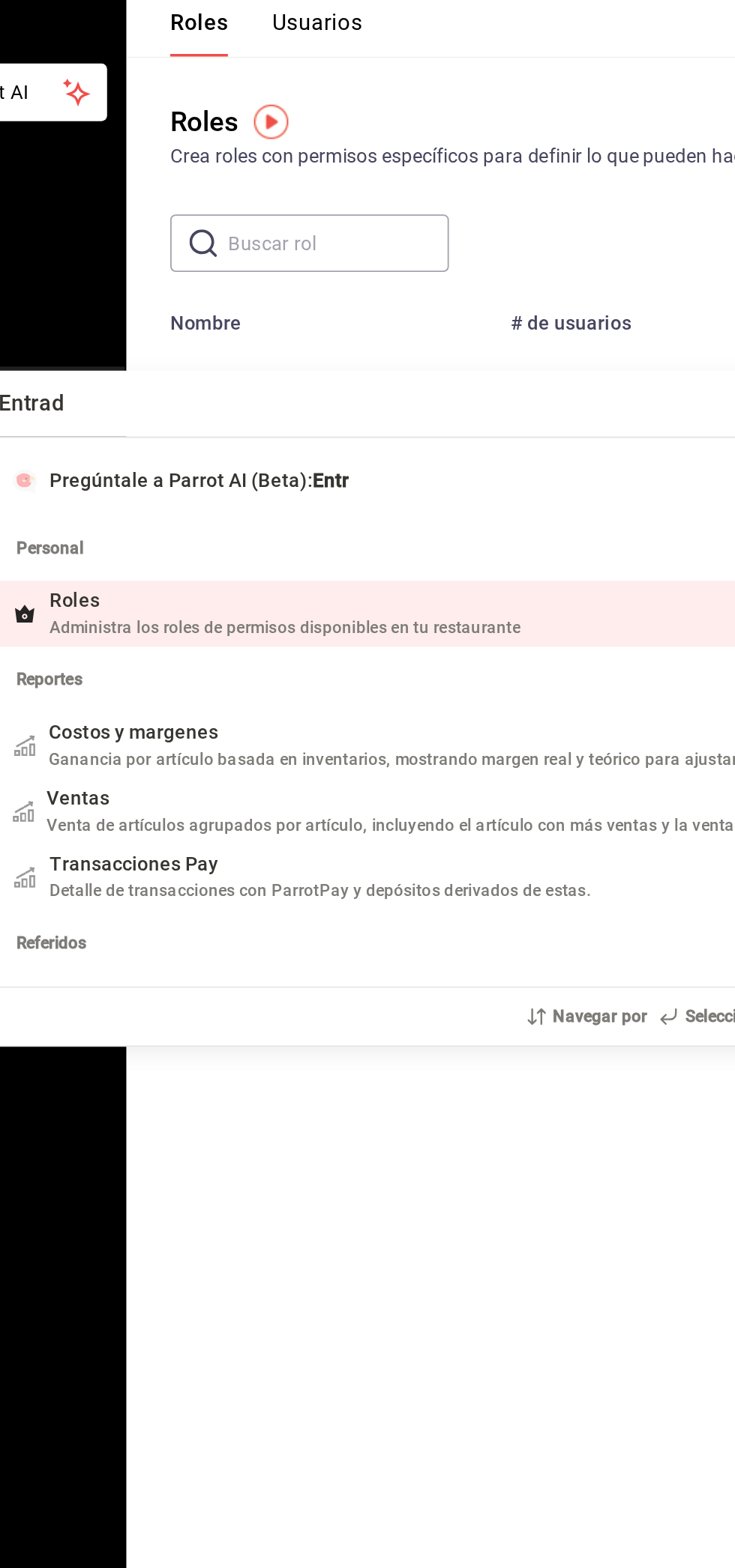
type input "Entrada"
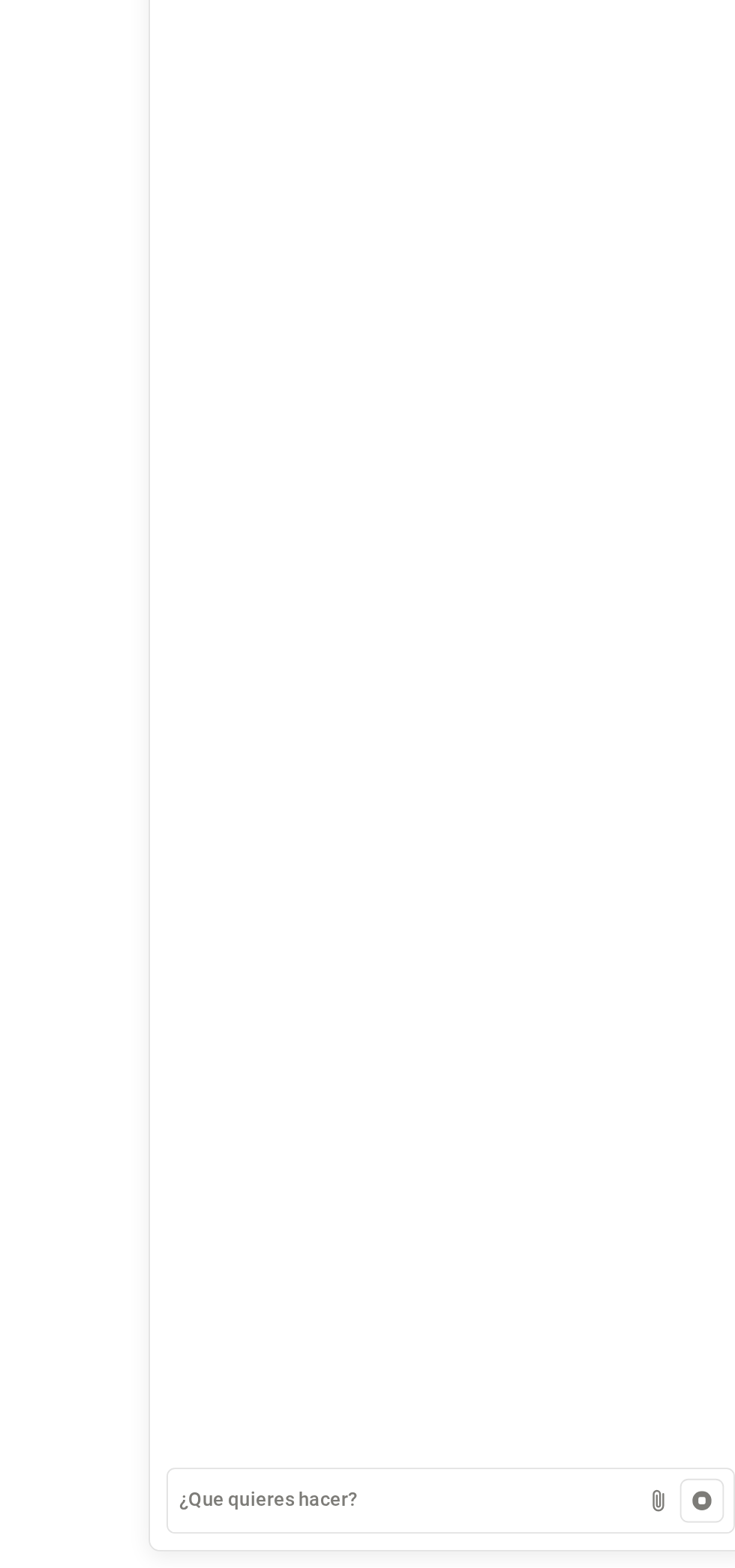
scroll to position [0, 0]
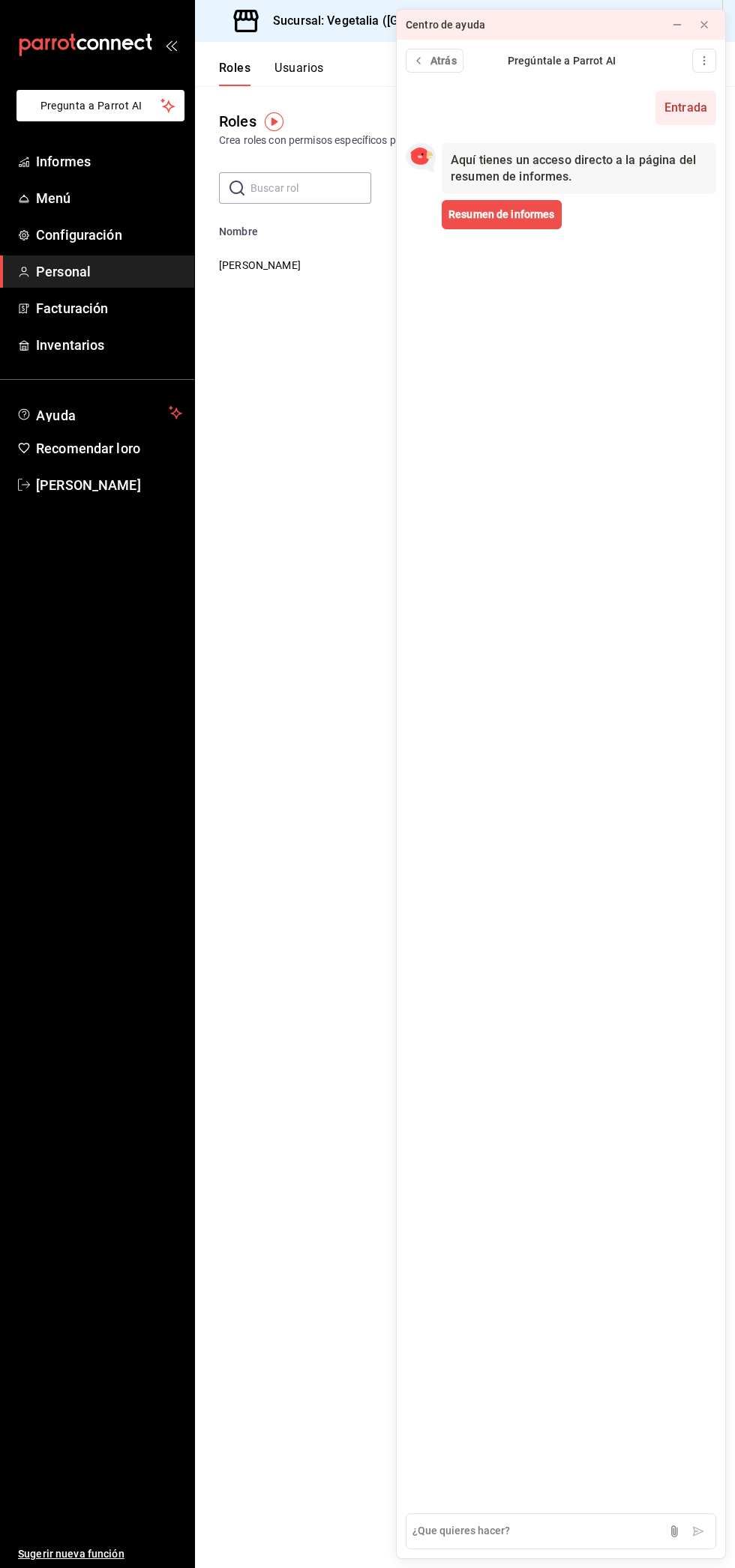
click at [515, 1531] on textarea at bounding box center [561, 1532] width 310 height 36
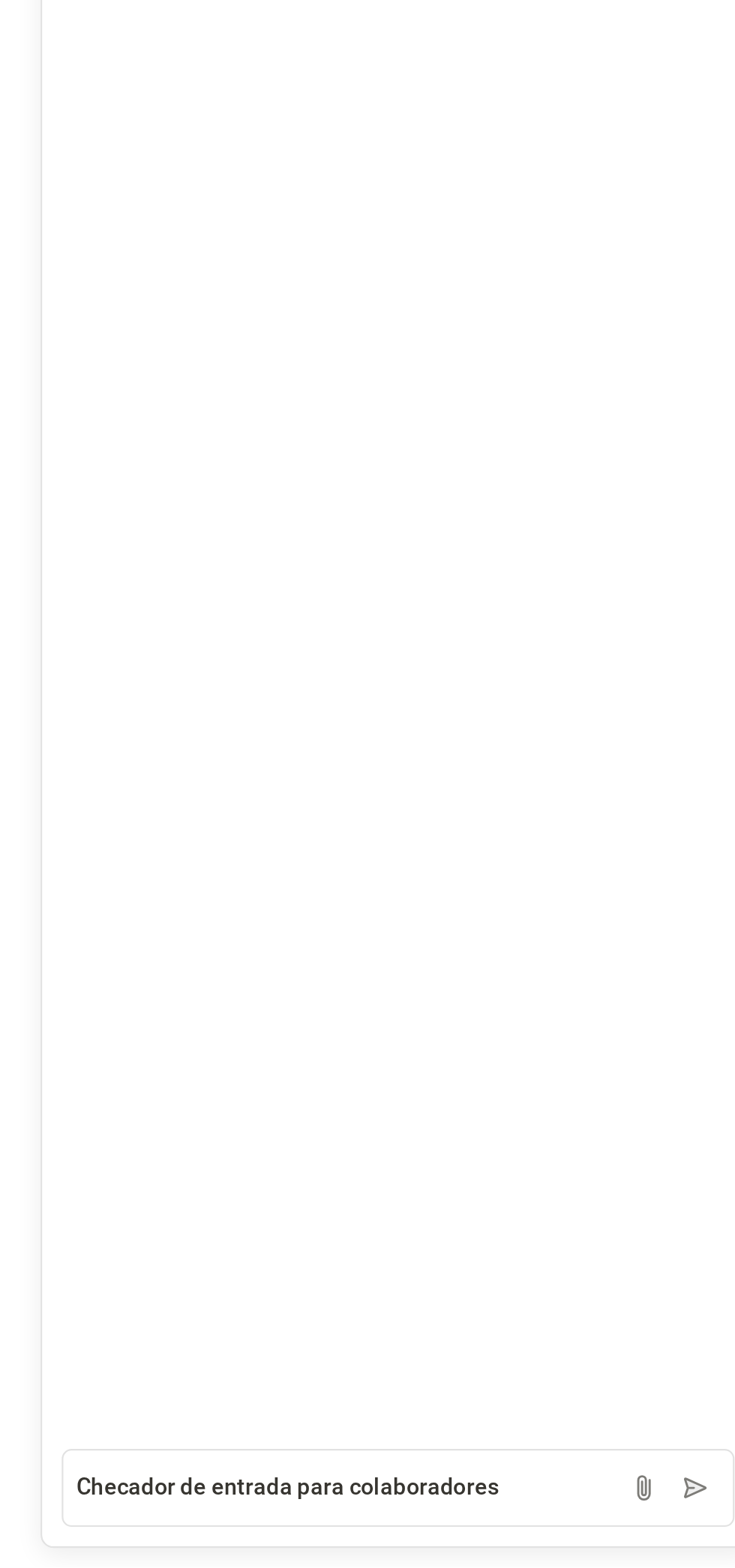
type textarea "Checador de entrada para colaboradores"
click at [707, 1537] on button at bounding box center [698, 1531] width 24 height 24
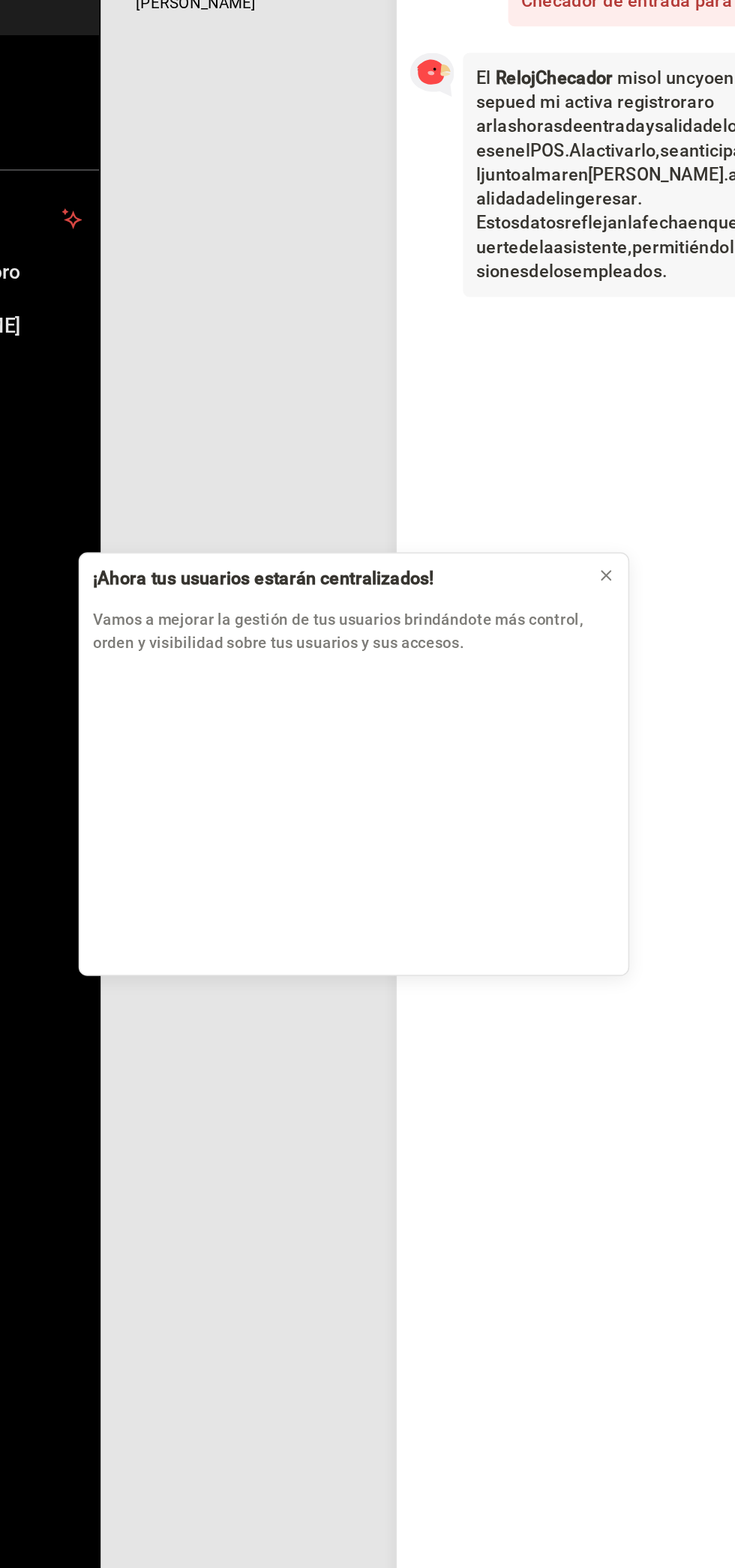
click at [391, 1289] on div "¡Ahora tus usuarios estarán centralizados! Vamos a mejorar la gestión de tus us…" at bounding box center [367, 784] width 735 height 1568
click at [383, 1331] on div "¡Ahora tus usuarios estarán centralizados! Vamos a mejorar la gestión de tus us…" at bounding box center [367, 784] width 735 height 1568
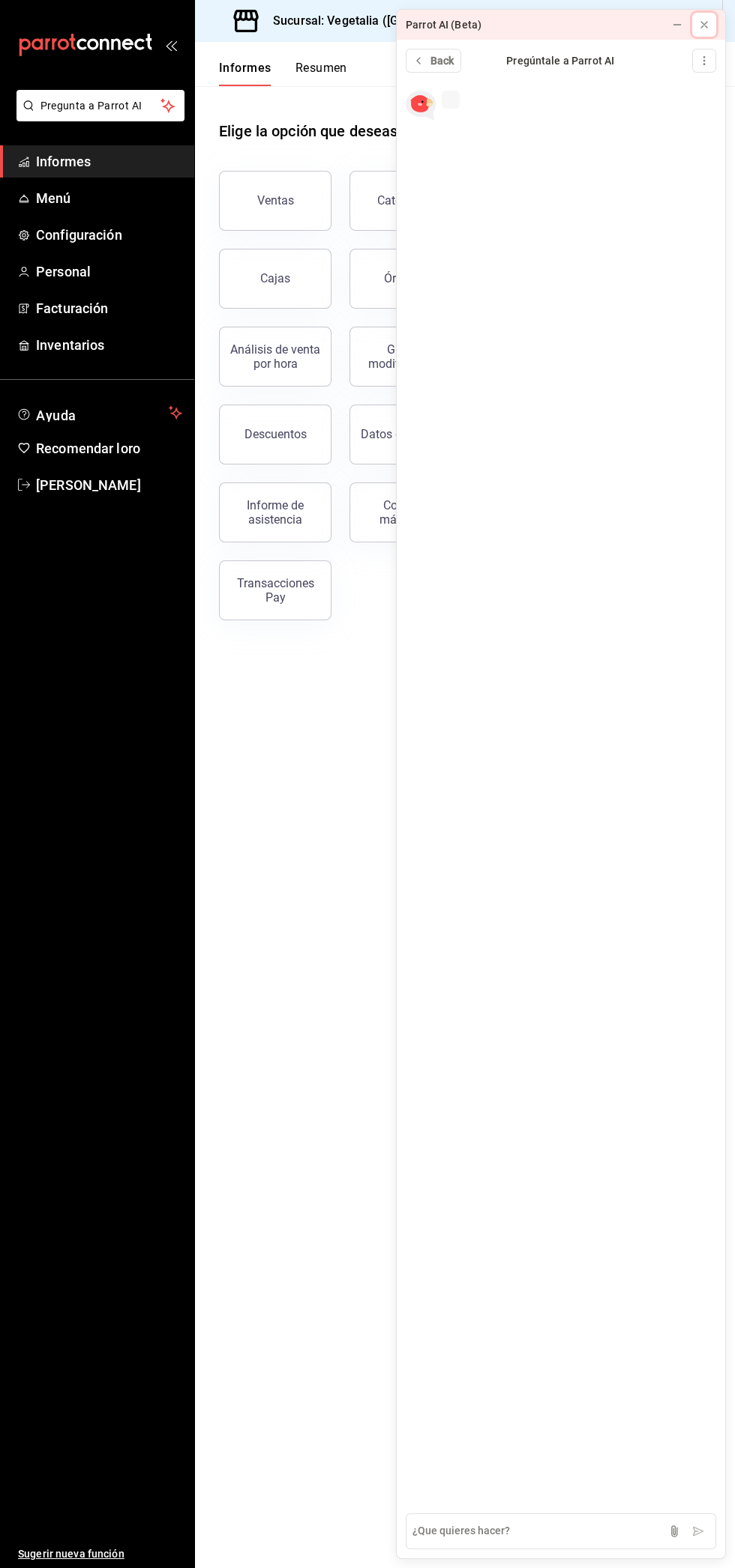
click at [700, 27] on icon at bounding box center [704, 25] width 12 height 12
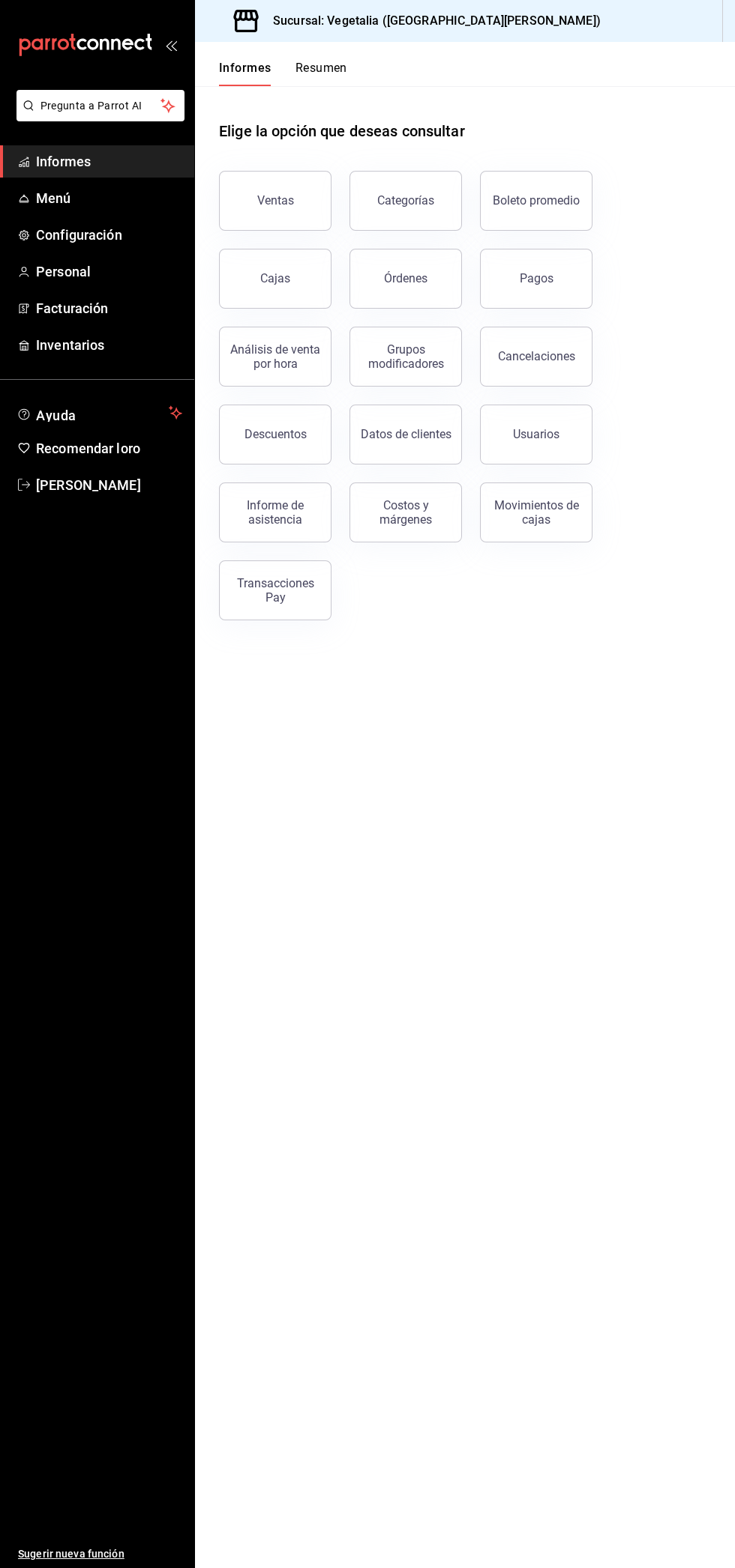
click at [297, 199] on button "Ventas" at bounding box center [275, 200] width 112 height 60
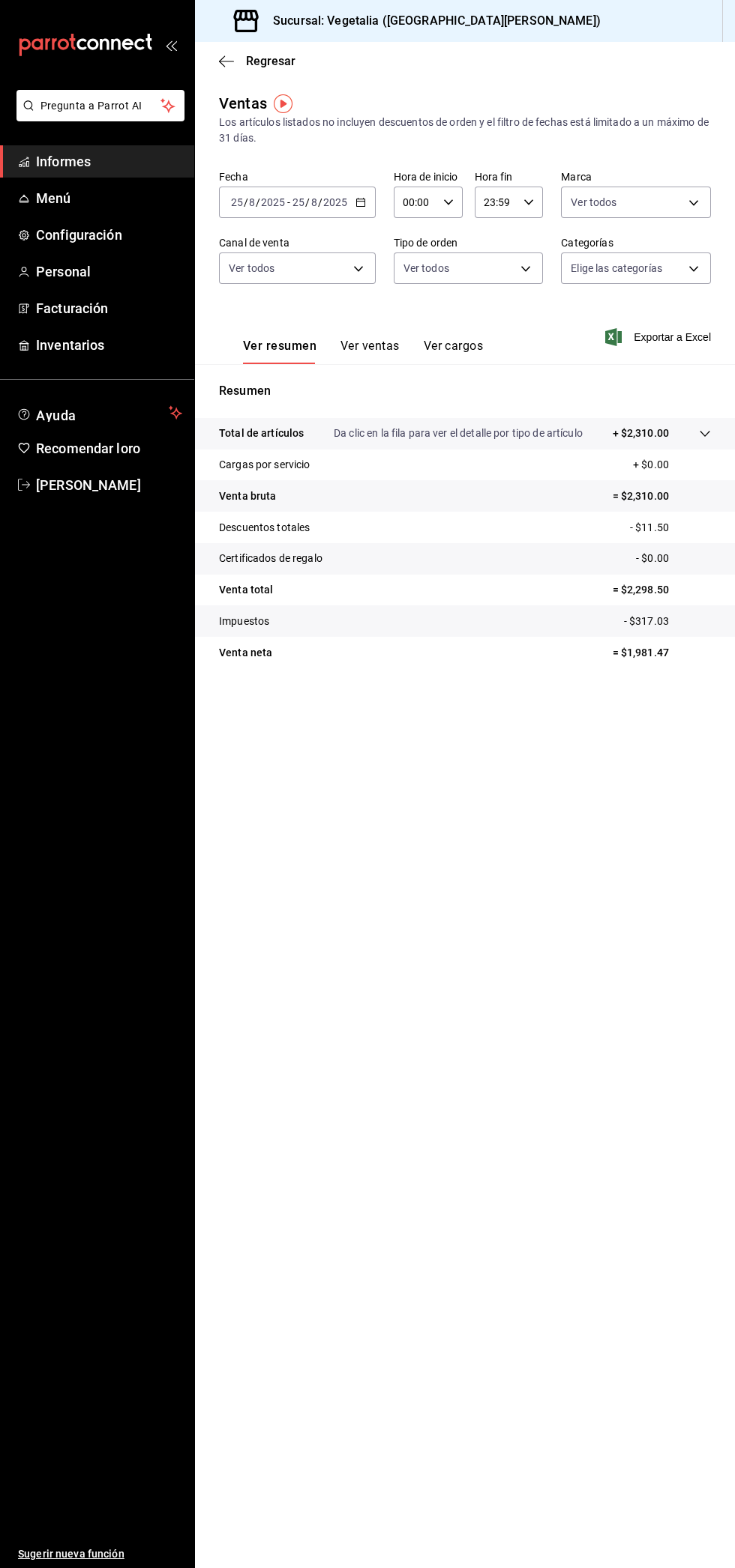
click at [619, 428] on font "+ $2,310.00" at bounding box center [641, 433] width 56 height 12
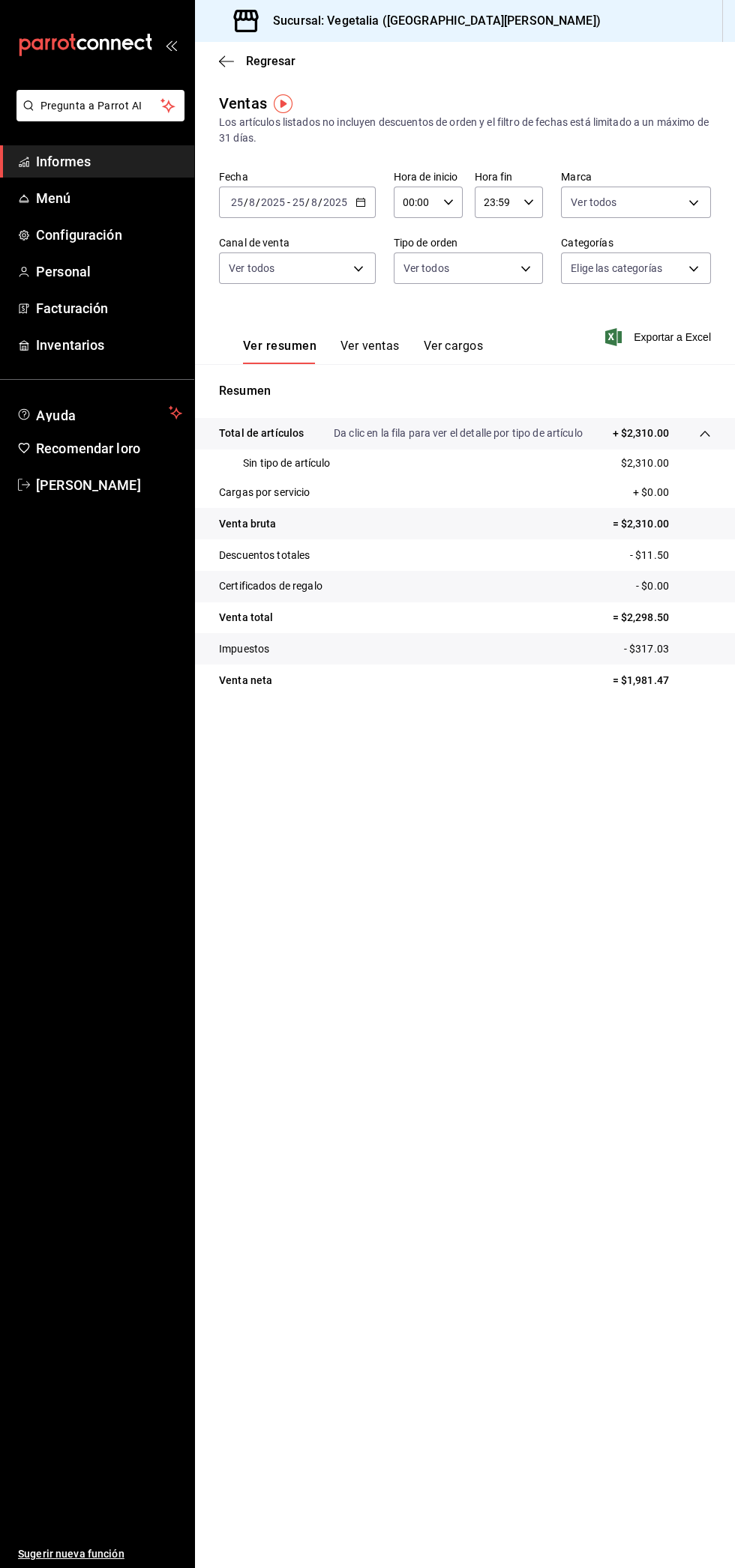
click at [702, 428] on icon at bounding box center [704, 434] width 12 height 12
